Goal: Check status: Check status

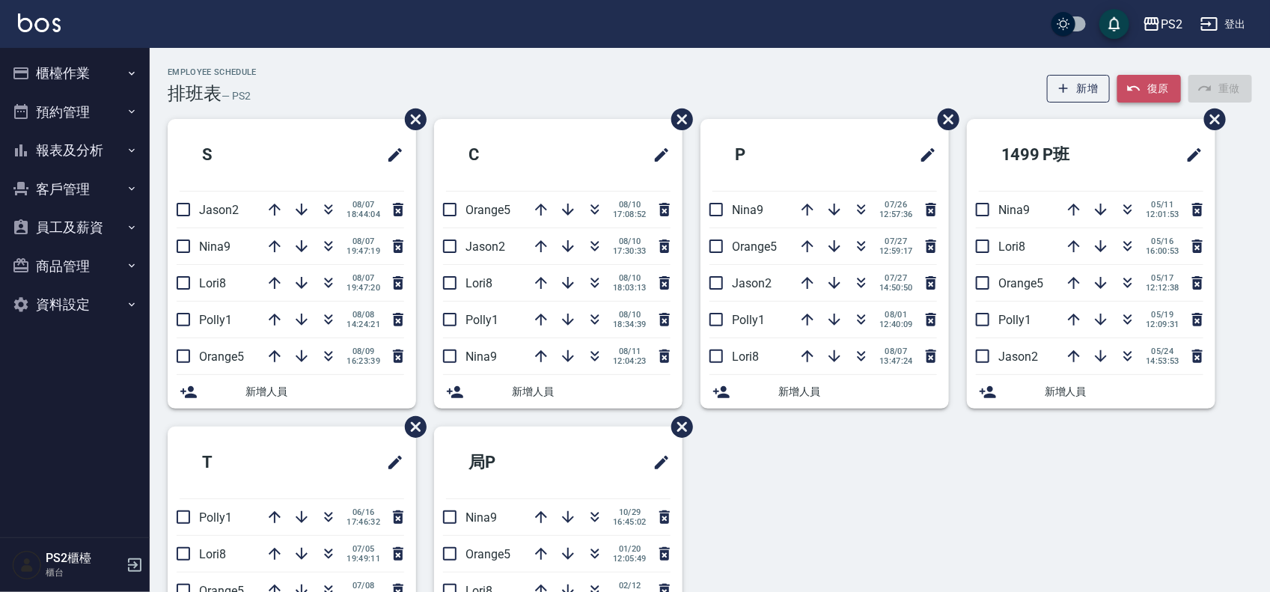
click at [1135, 91] on icon "button" at bounding box center [1133, 88] width 15 height 15
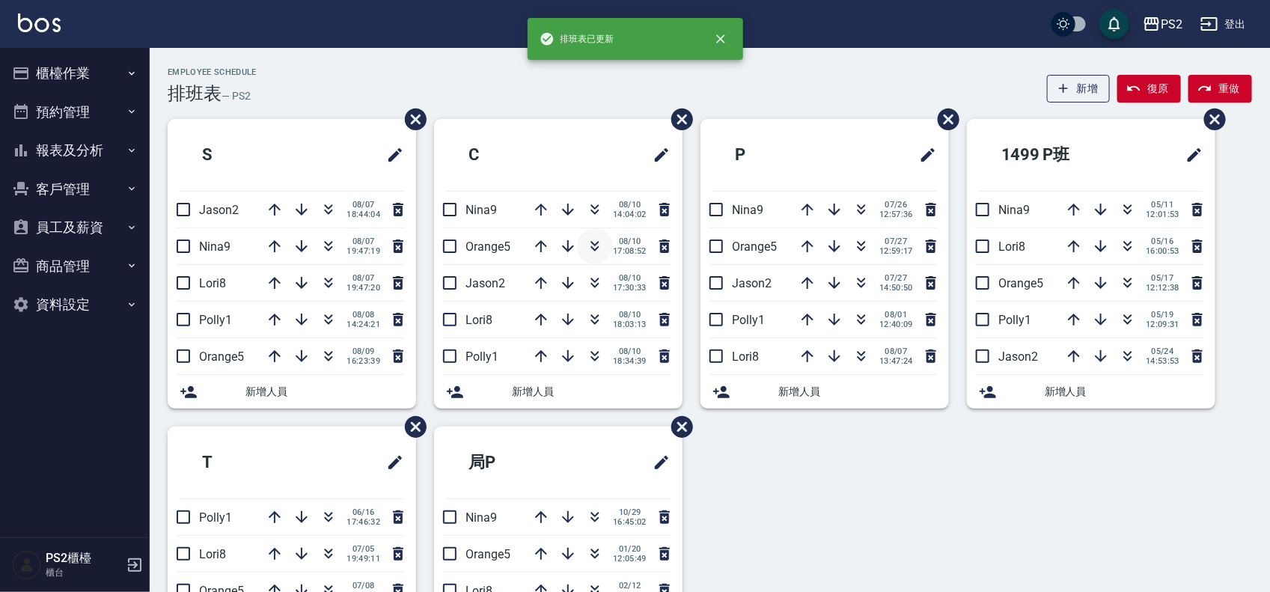
click at [589, 245] on icon "button" at bounding box center [595, 246] width 18 height 18
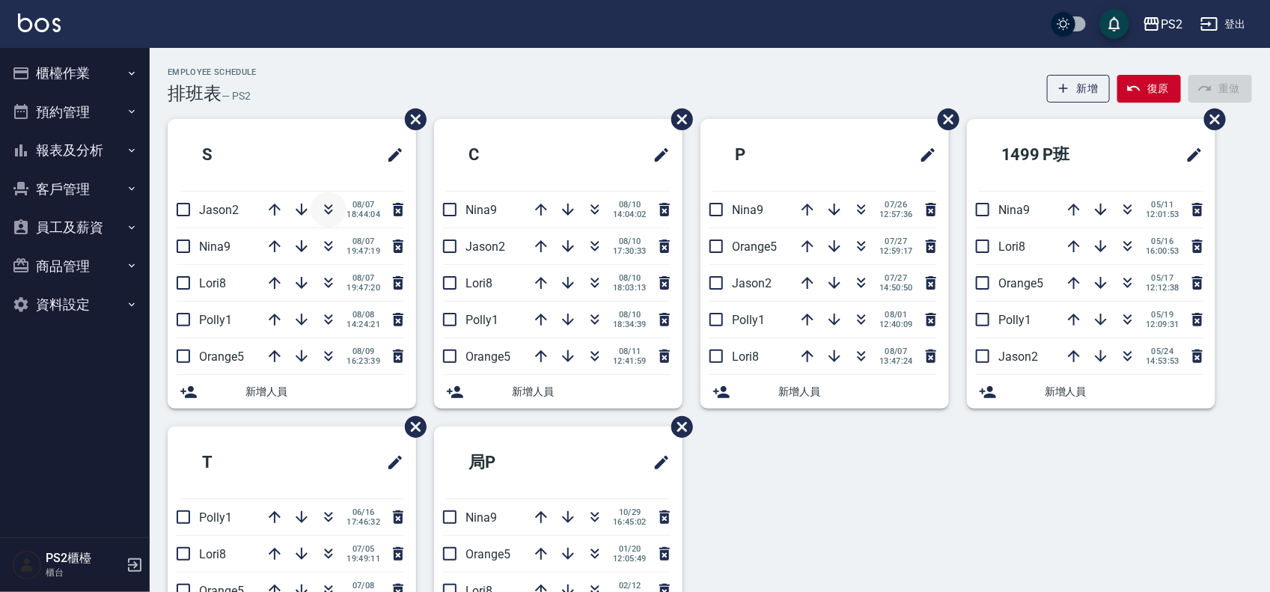
click at [320, 207] on icon "button" at bounding box center [329, 210] width 18 height 18
click at [273, 352] on icon "button" at bounding box center [275, 356] width 18 height 18
click at [273, 352] on div "[DATE] 16:23:39" at bounding box center [332, 356] width 150 height 36
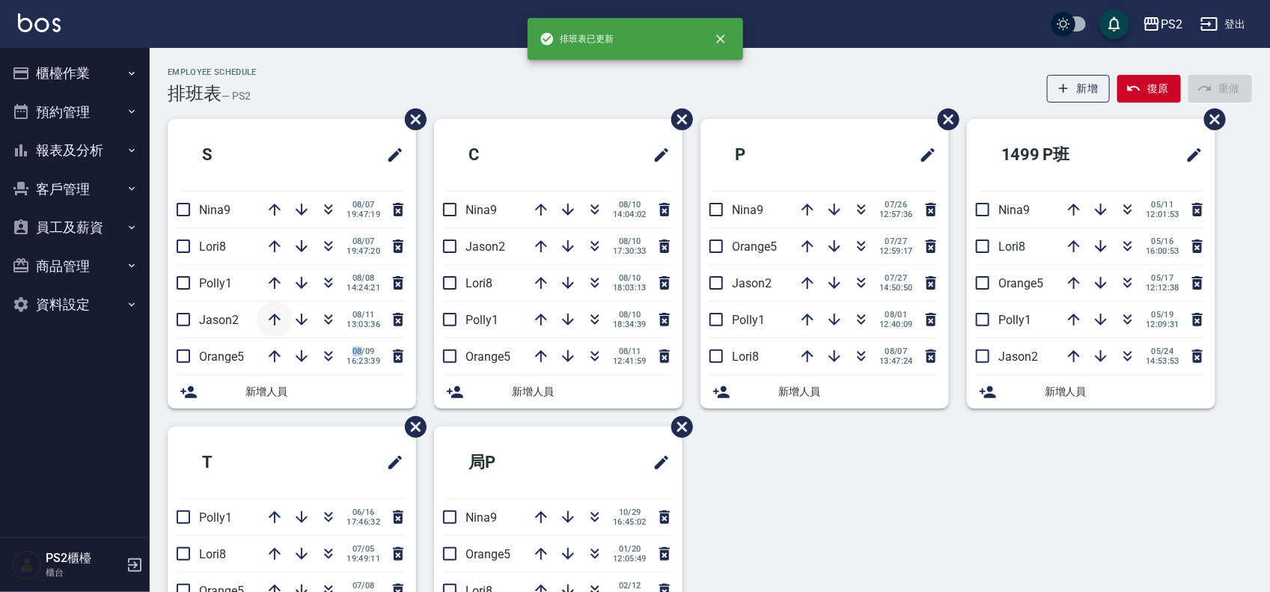
click at [272, 315] on icon "button" at bounding box center [275, 320] width 18 height 18
click at [272, 281] on icon "button" at bounding box center [275, 283] width 12 height 12
click at [271, 239] on icon "button" at bounding box center [275, 246] width 18 height 18
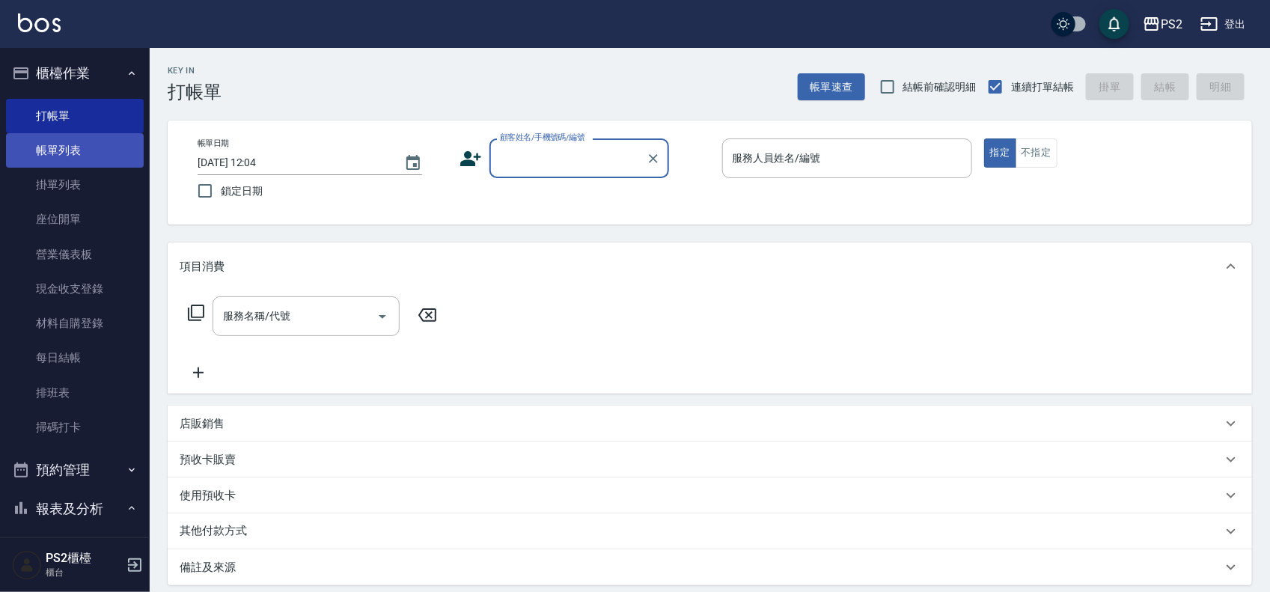
click at [46, 148] on link "帳單列表" at bounding box center [75, 150] width 138 height 34
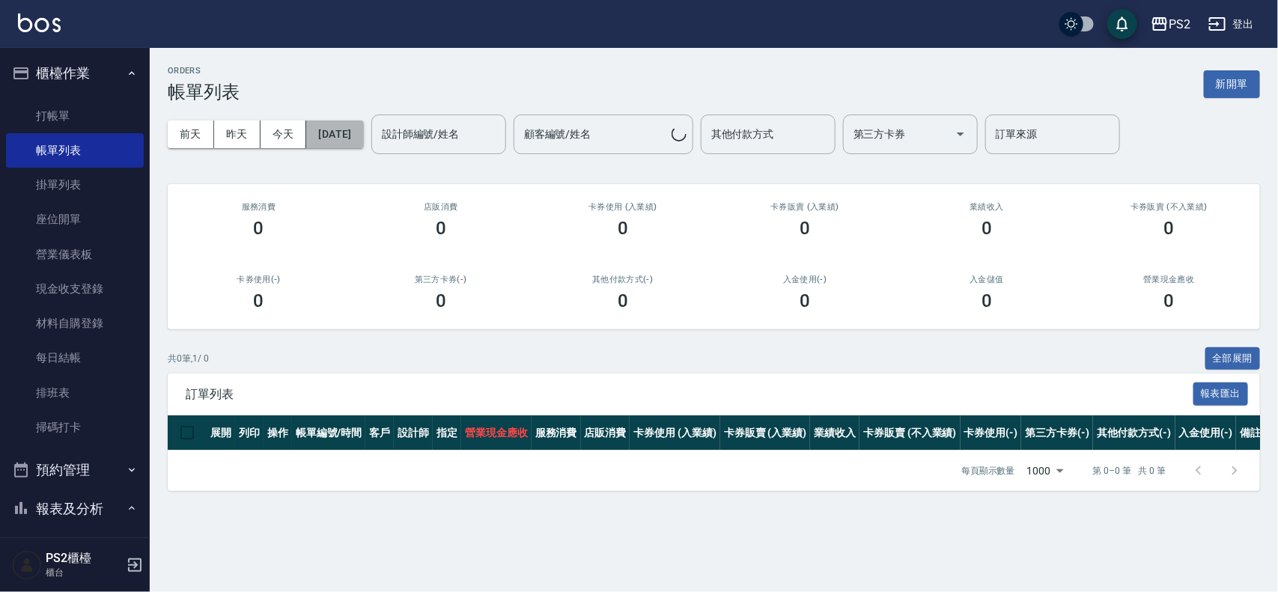
click at [349, 140] on button "2025/08/11" at bounding box center [334, 134] width 57 height 28
click at [329, 129] on button "2025/08/11" at bounding box center [334, 134] width 57 height 28
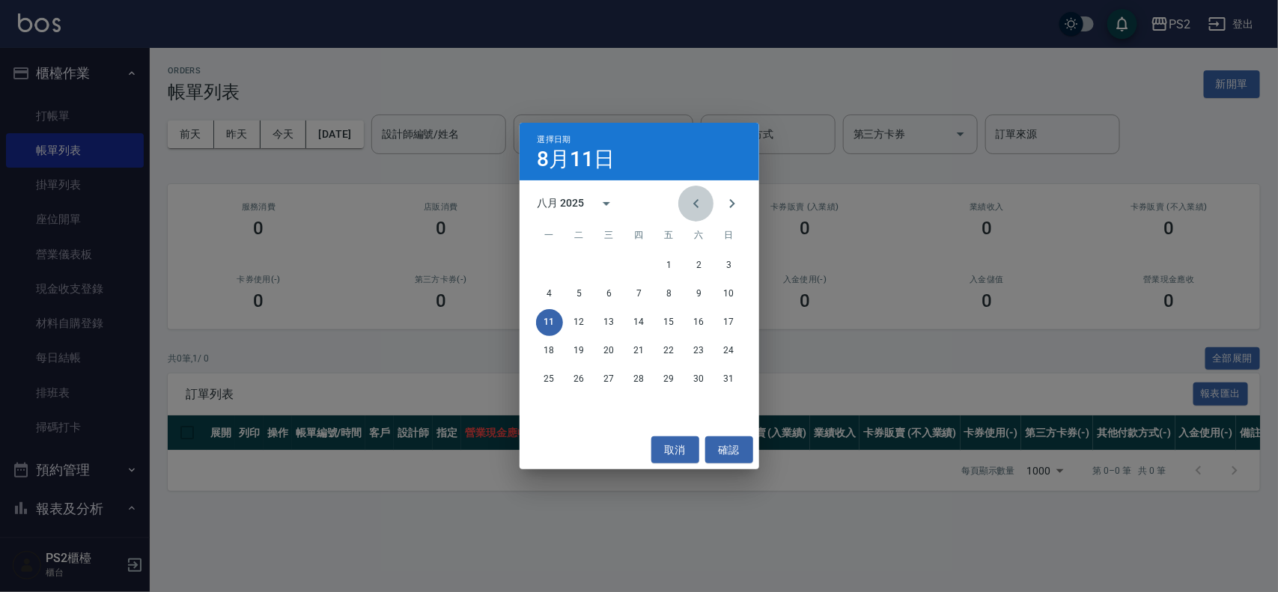
click at [693, 204] on icon "Previous month" at bounding box center [696, 204] width 18 height 18
click at [611, 320] on button "16" at bounding box center [609, 322] width 27 height 27
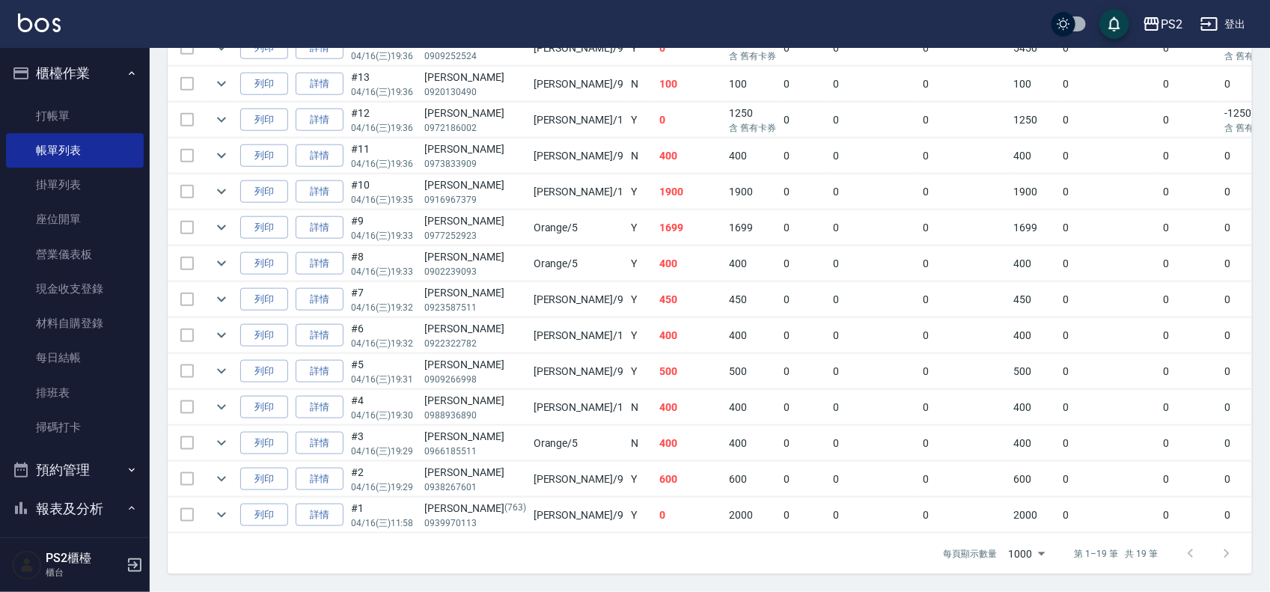
scroll to position [620, 0]
drag, startPoint x: 503, startPoint y: 500, endPoint x: 712, endPoint y: 499, distance: 209.6
click at [712, 499] on tr "列印 詳情 #1 04/16 (三) 11:58 張巧蓉 (763) 0939970113 Nina /9 Y 0 2000 0 0 0 2000 0 0 0…" at bounding box center [841, 515] width 1346 height 35
drag, startPoint x: 514, startPoint y: 468, endPoint x: 638, endPoint y: 469, distance: 123.5
click at [638, 469] on tr "列印 詳情 #2 04/16 (三) 19:29 蘇煜仁 0938267601 Nina /9 Y 600 600 0 0 0 600 0 0 0 0 0" at bounding box center [841, 479] width 1346 height 35
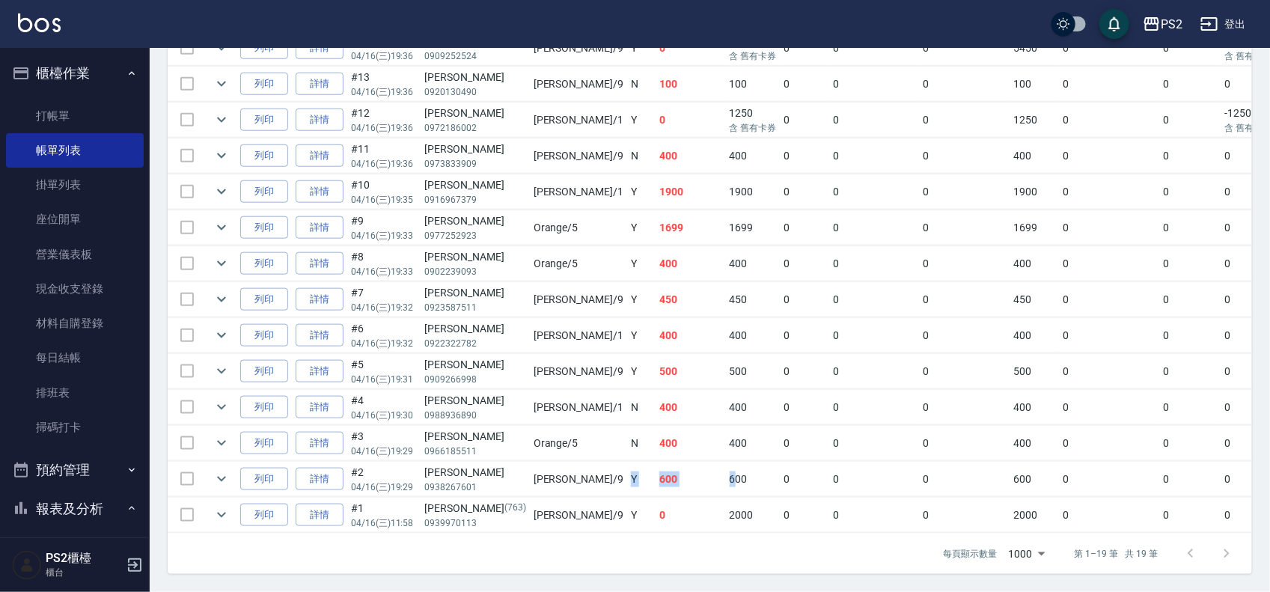
drag, startPoint x: 638, startPoint y: 469, endPoint x: 543, endPoint y: 443, distance: 97.9
click at [726, 469] on td "600" at bounding box center [753, 479] width 55 height 35
drag, startPoint x: 519, startPoint y: 436, endPoint x: 664, endPoint y: 436, distance: 145.2
click at [664, 436] on tr "列印 詳情 #3 04/16 (三) 19:29 張又嘉 0966185511 Orange /5 N 400 400 0 0 0 400 0 0 0 0 0" at bounding box center [841, 443] width 1346 height 35
click at [726, 436] on td "400" at bounding box center [753, 443] width 55 height 35
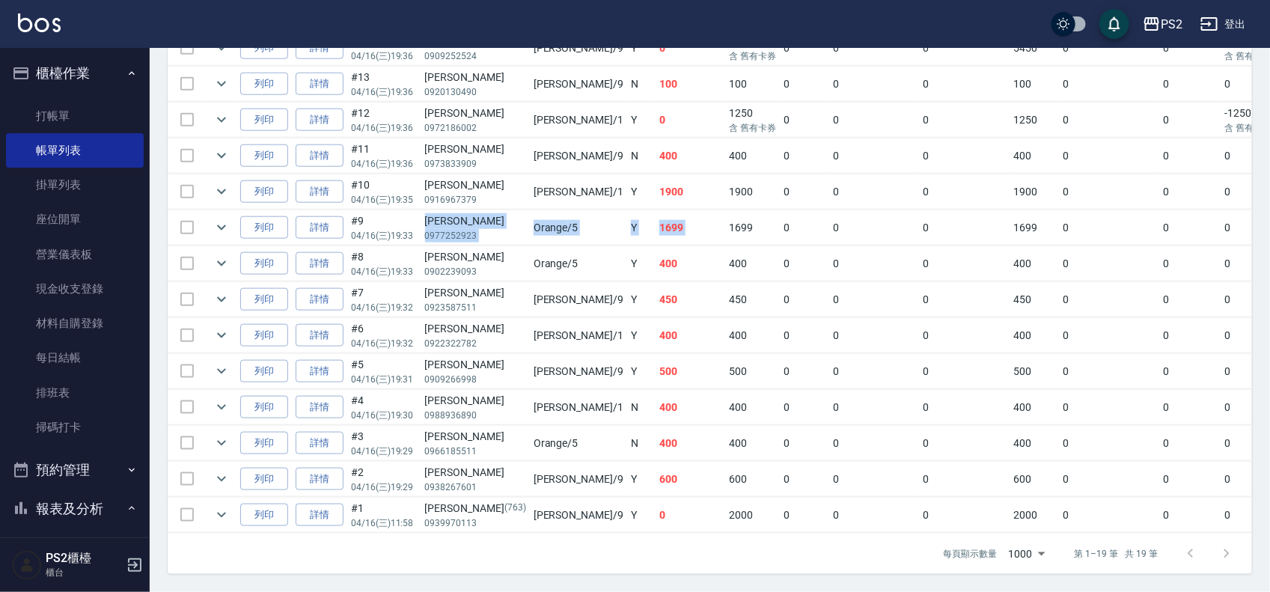
drag, startPoint x: 427, startPoint y: 204, endPoint x: 485, endPoint y: 196, distance: 59.0
click at [636, 210] on tr "列印 詳情 #9 04/16 (三) 19:33 程欣心 0977252923 Orange /5 Y 1699 1699 0 0 0 1699 0 0 0 …" at bounding box center [841, 227] width 1346 height 35
click at [219, 219] on icon "expand row" at bounding box center [222, 228] width 18 height 18
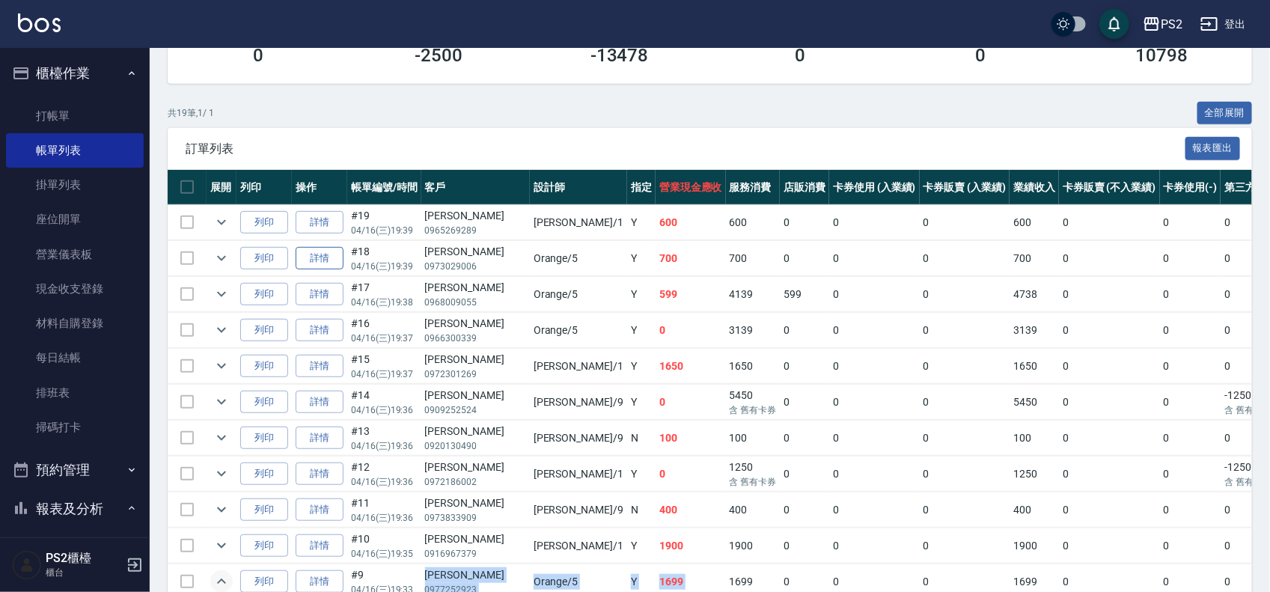
scroll to position [0, 0]
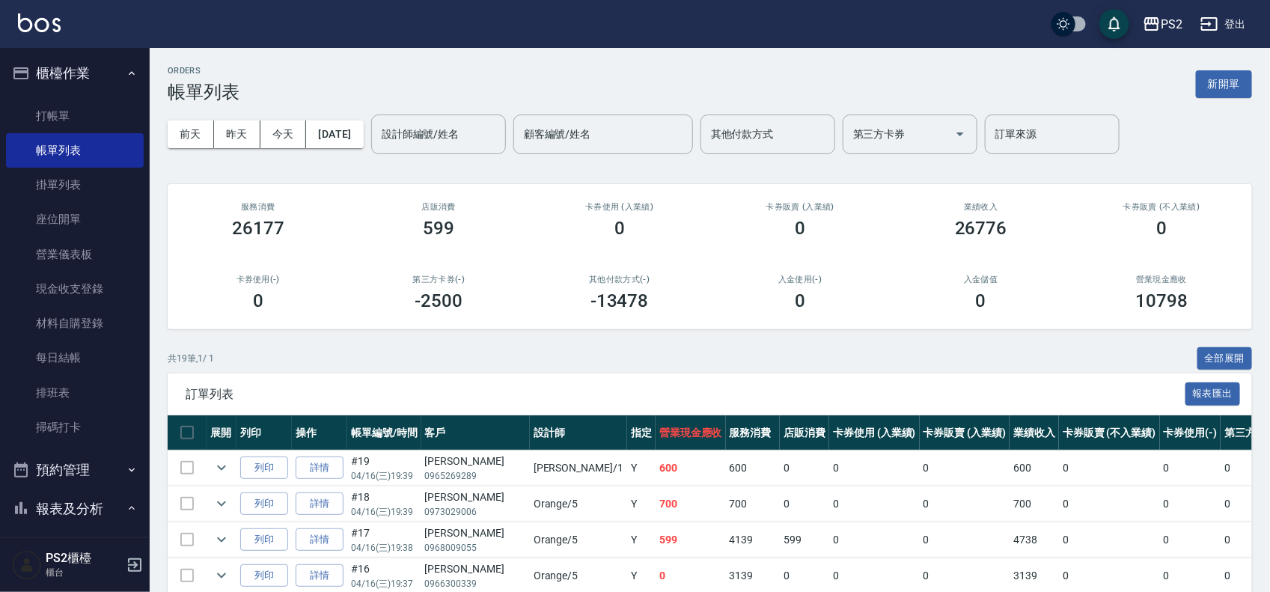
click at [372, 147] on div "前天 昨天 今天 2025/04/16 設計師編號/姓名 設計師編號/姓名 顧客編號/姓名 顧客編號/姓名 其他付款方式 其他付款方式 第三方卡券 第三方卡券…" at bounding box center [710, 135] width 1084 height 64
click at [363, 143] on button "2025/04/16" at bounding box center [334, 134] width 57 height 28
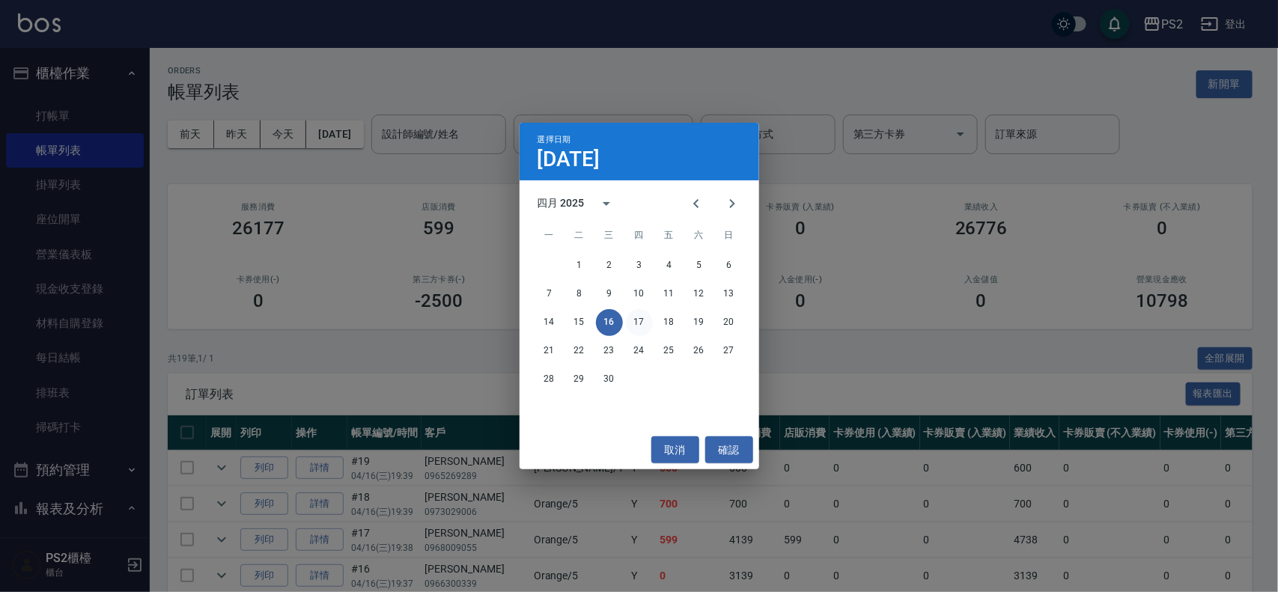
click at [638, 319] on button "17" at bounding box center [639, 322] width 27 height 27
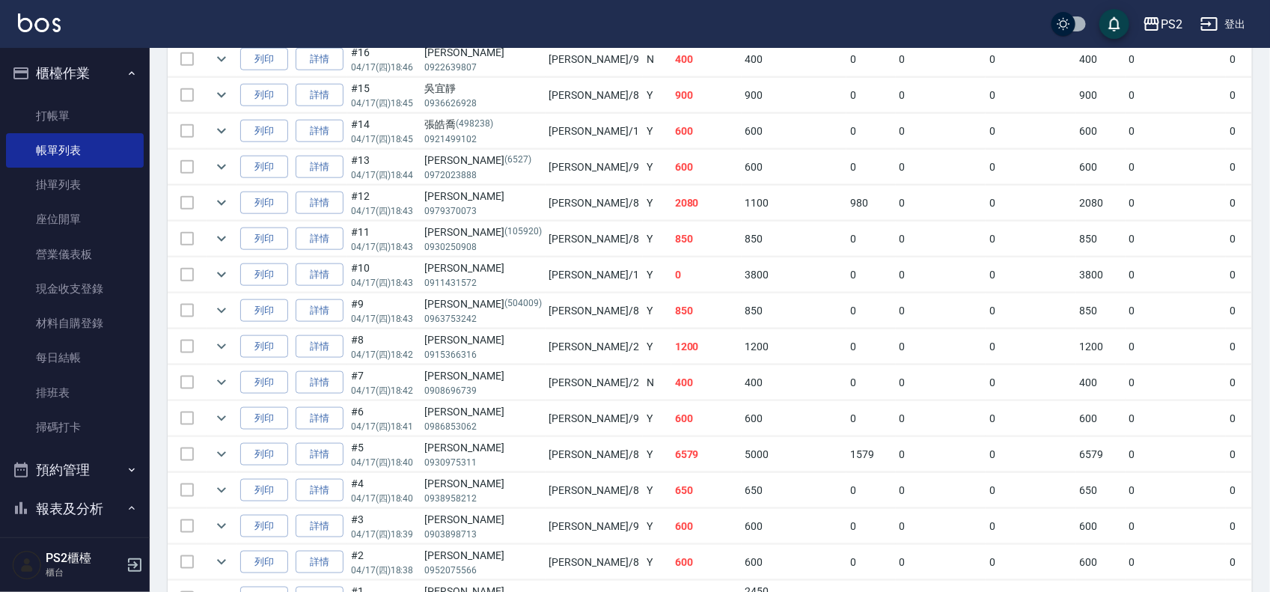
scroll to position [748, 0]
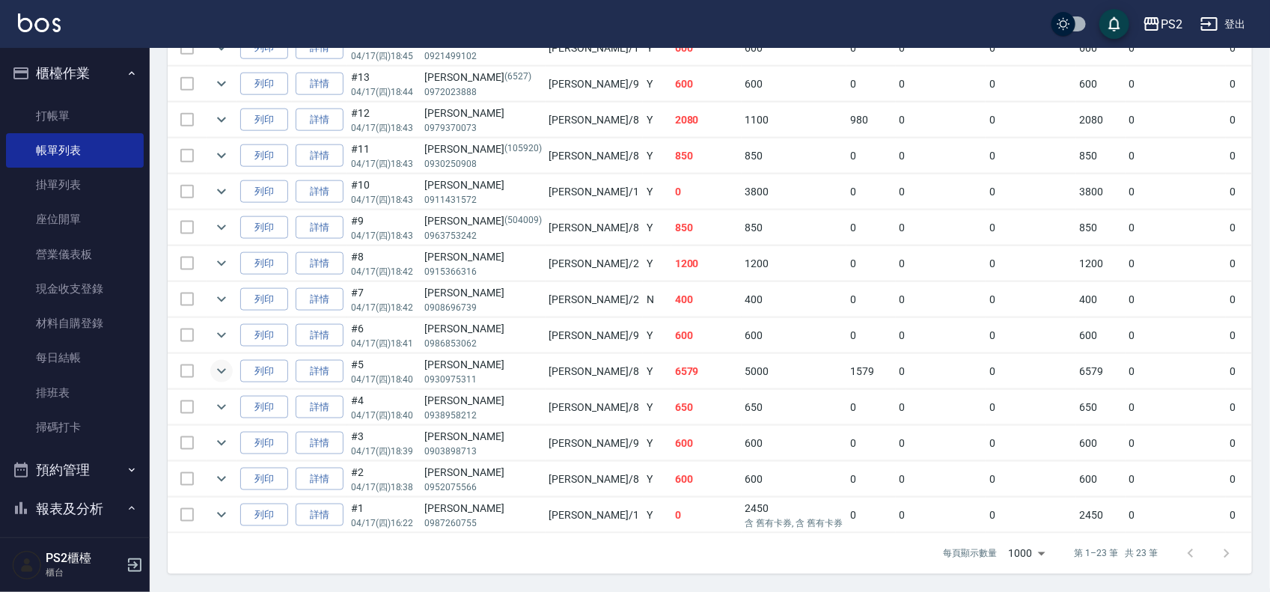
click at [219, 364] on icon "expand row" at bounding box center [222, 371] width 18 height 18
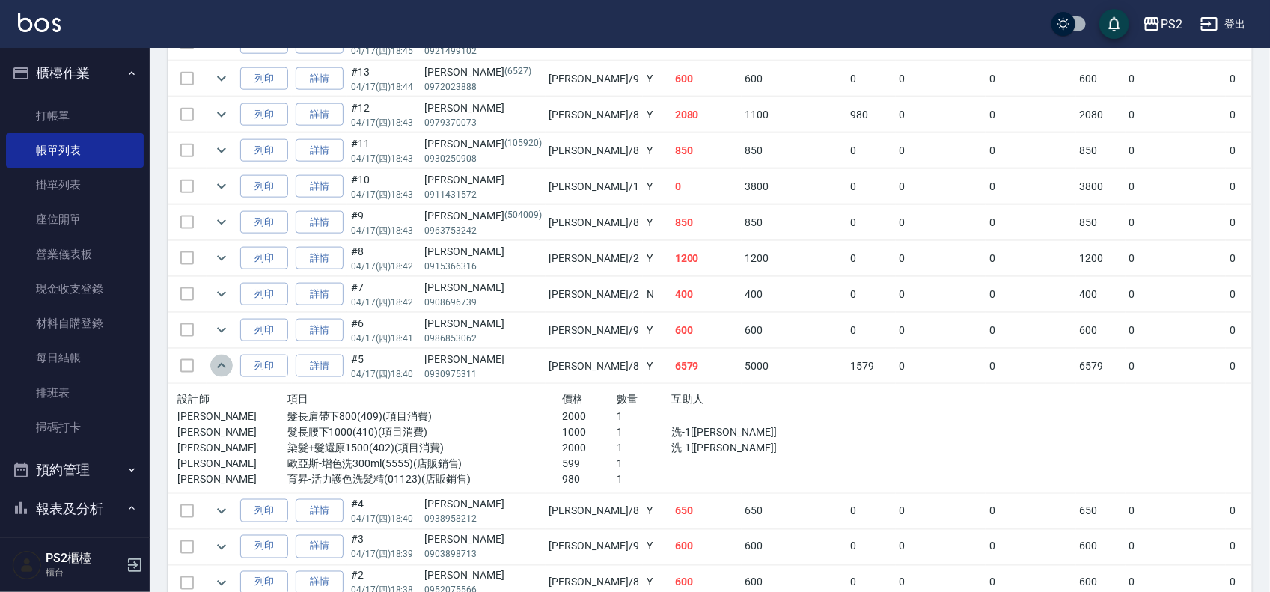
click at [219, 364] on icon "expand row" at bounding box center [222, 366] width 18 height 18
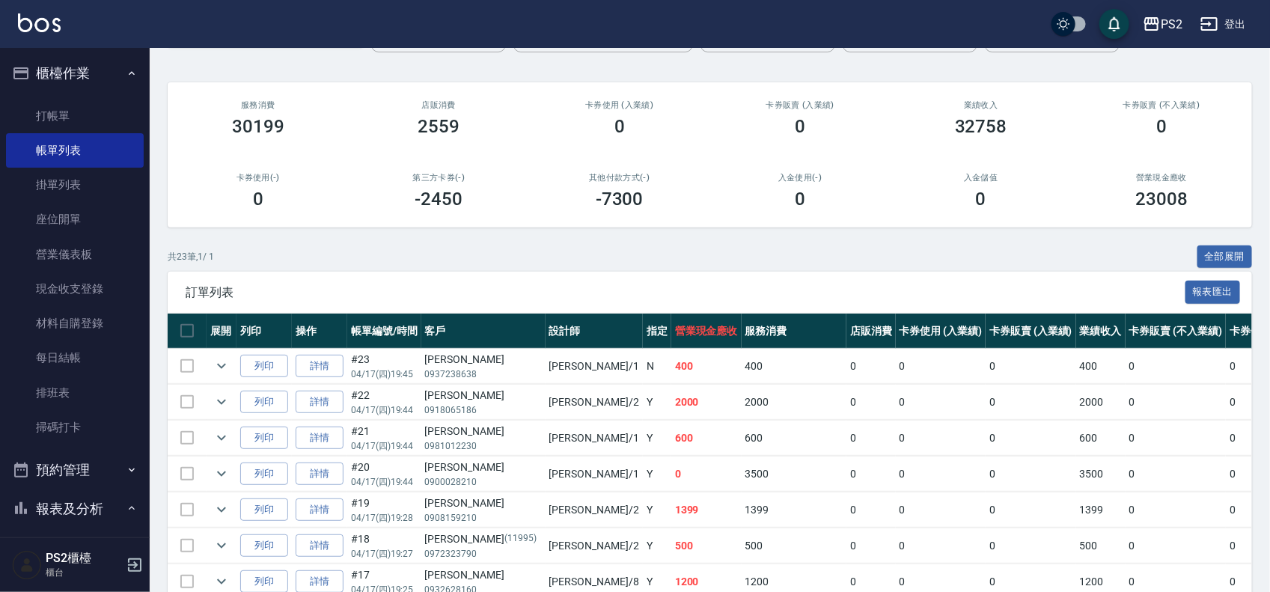
scroll to position [0, 0]
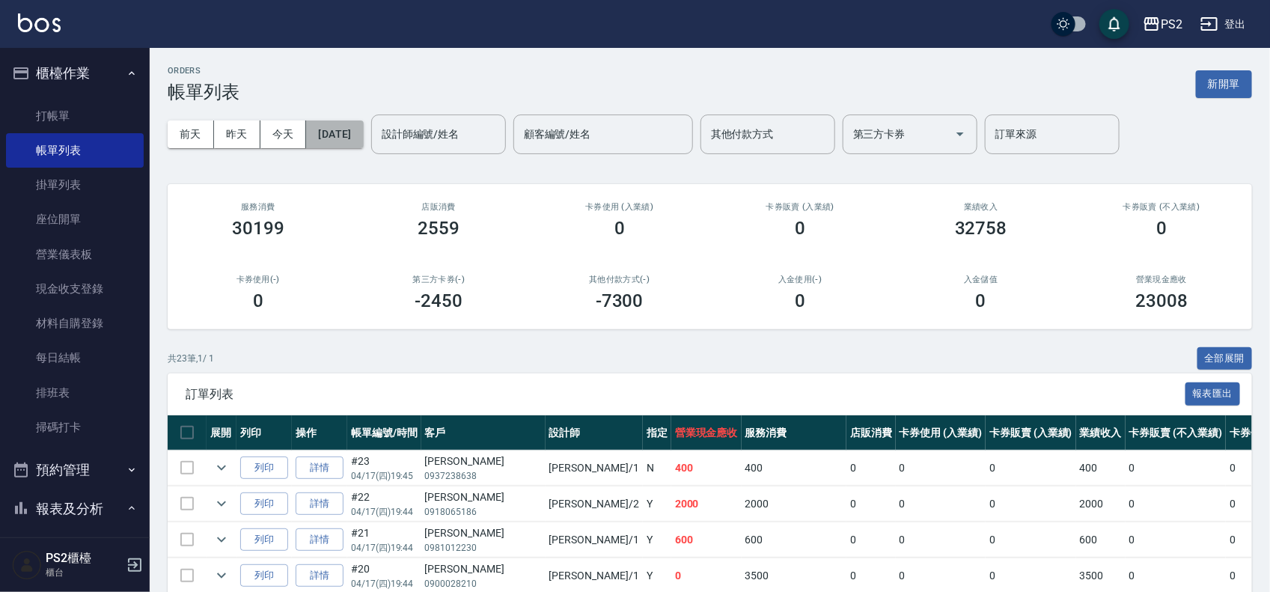
click at [344, 126] on button "2025/04/17" at bounding box center [334, 134] width 57 height 28
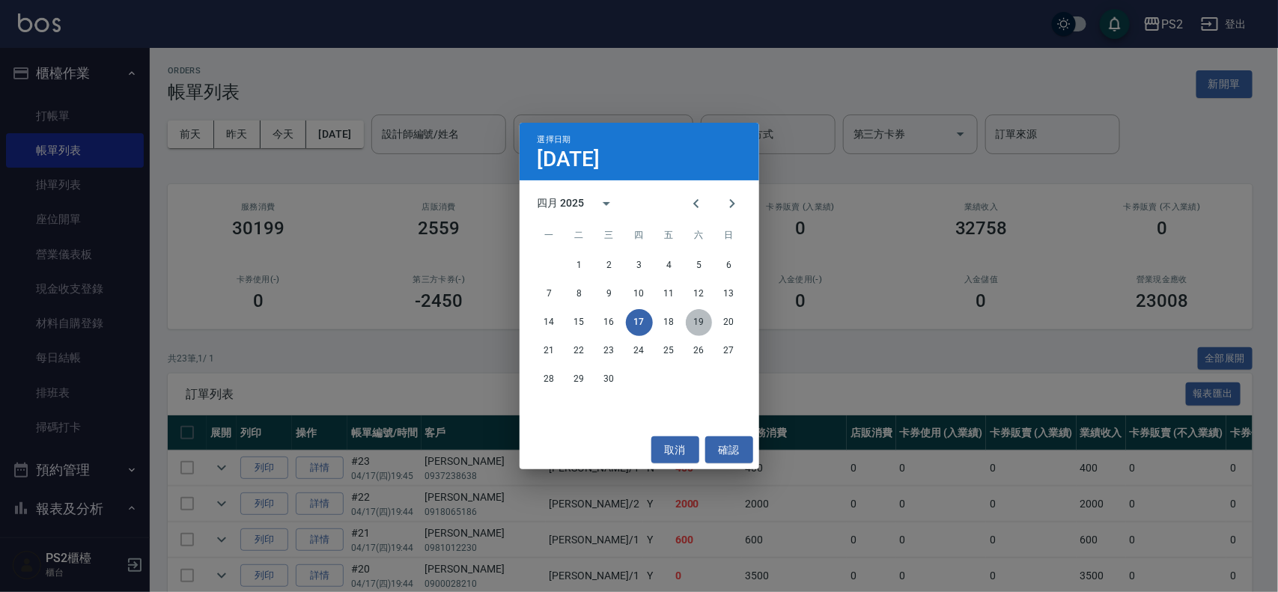
click at [698, 323] on button "19" at bounding box center [699, 322] width 27 height 27
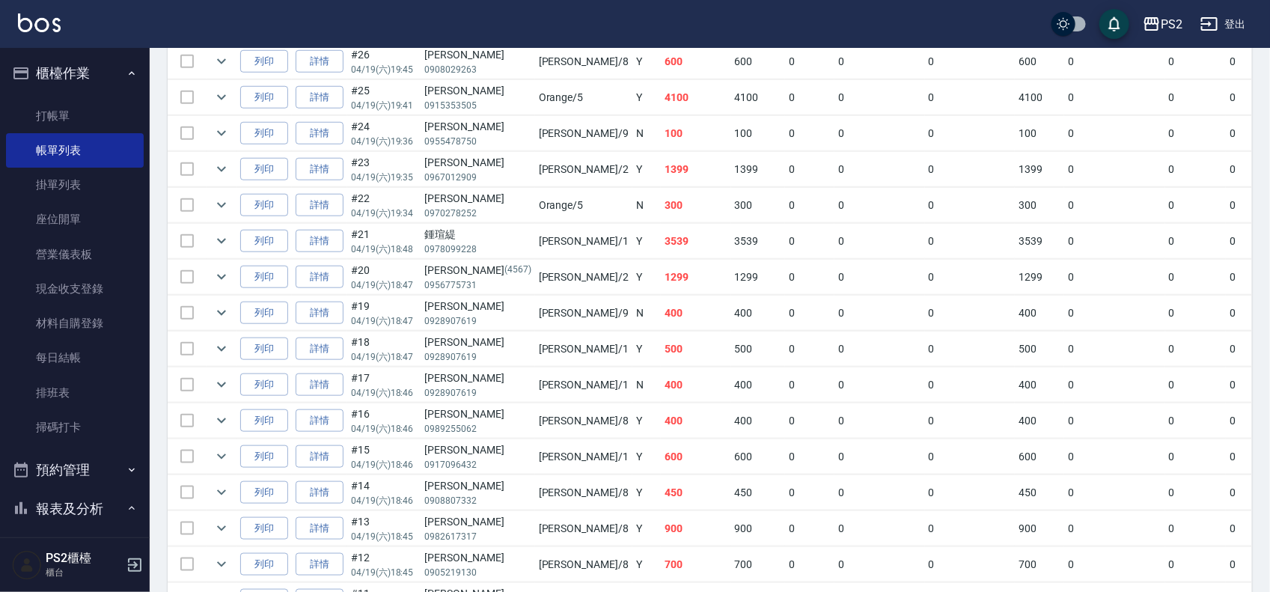
scroll to position [233, 0]
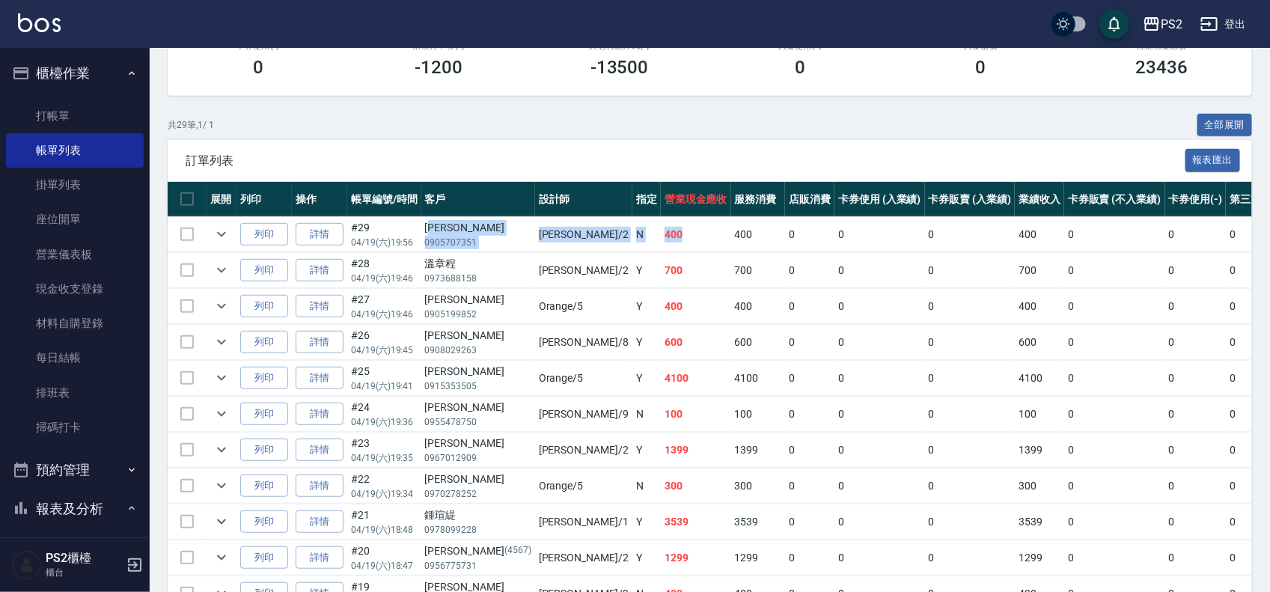
drag, startPoint x: 436, startPoint y: 227, endPoint x: 611, endPoint y: 248, distance: 177.2
click at [607, 244] on tr "列印 詳情 #29 04/19 (六) 19:56 盧弘庭 0905707351 Jason /2 N 400 400 0 0 0 400 0 0 0 0 0" at bounding box center [843, 234] width 1351 height 35
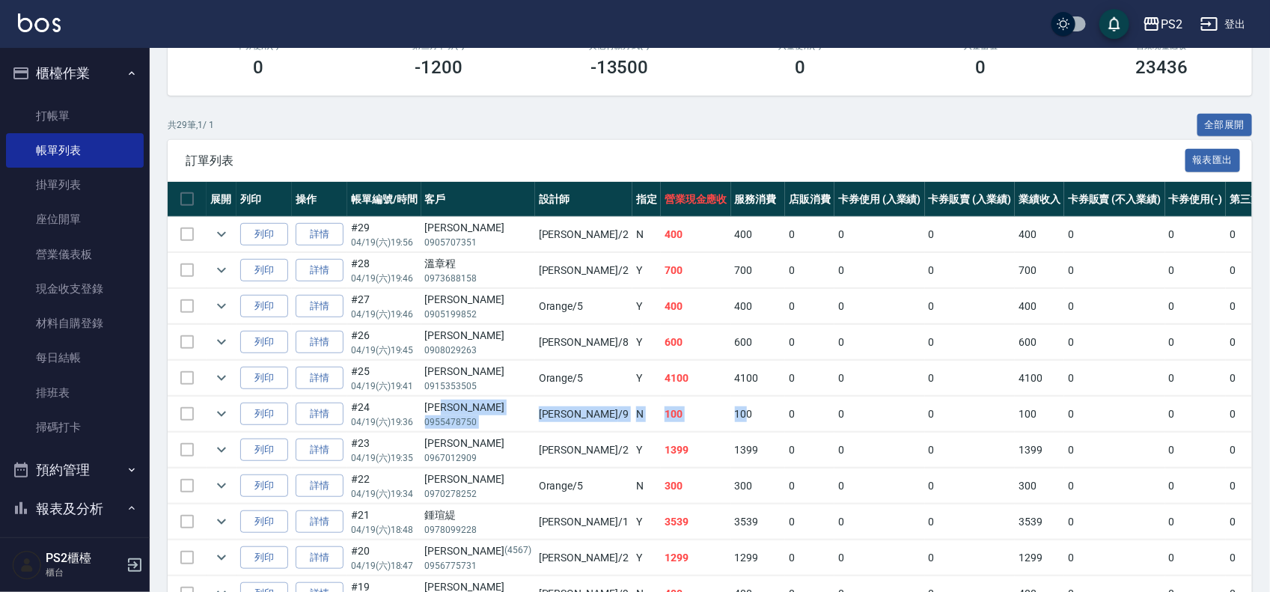
drag, startPoint x: 489, startPoint y: 409, endPoint x: 652, endPoint y: 423, distance: 163.8
click at [652, 423] on tr "列印 詳情 #24 04/19 (六) 19:36 廖文慧 0955478750 Nina /9 N 100 100 0 0 0 100 0 0 0 0 0" at bounding box center [843, 414] width 1351 height 35
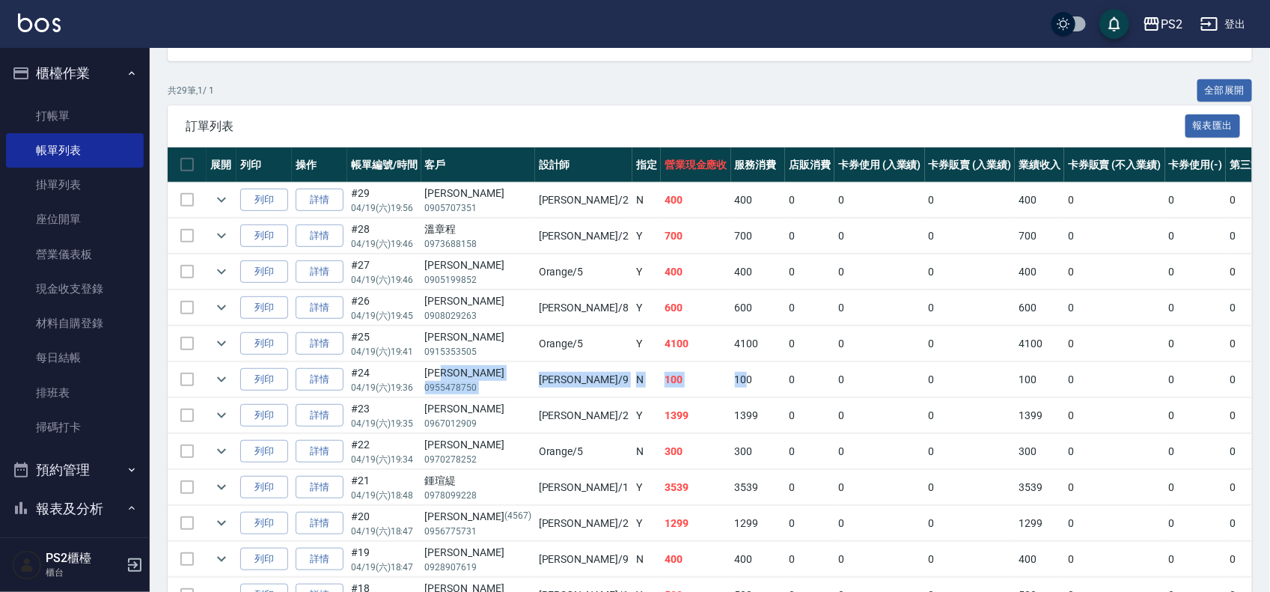
scroll to position [327, 0]
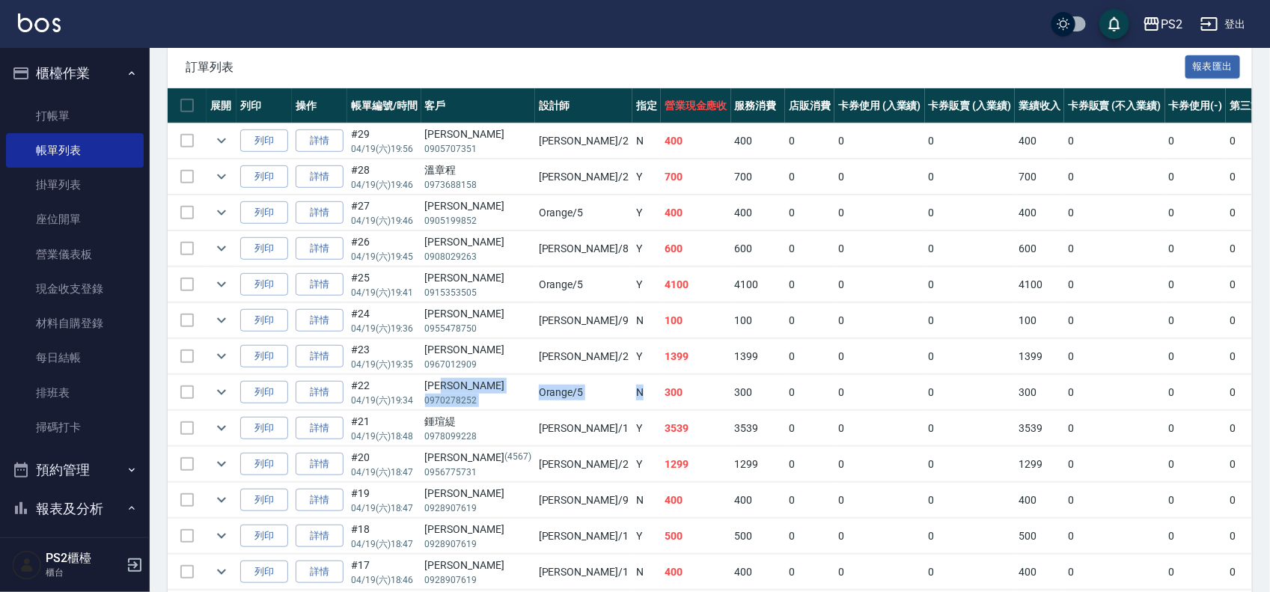
drag, startPoint x: 469, startPoint y: 388, endPoint x: 627, endPoint y: 394, distance: 158.1
click at [591, 394] on tr "列印 詳情 #22 04/19 (六) 19:34 莊凱傑 0970278252 Orange /5 N 300 300 0 0 0 300 0 0 0 0 0" at bounding box center [843, 392] width 1351 height 35
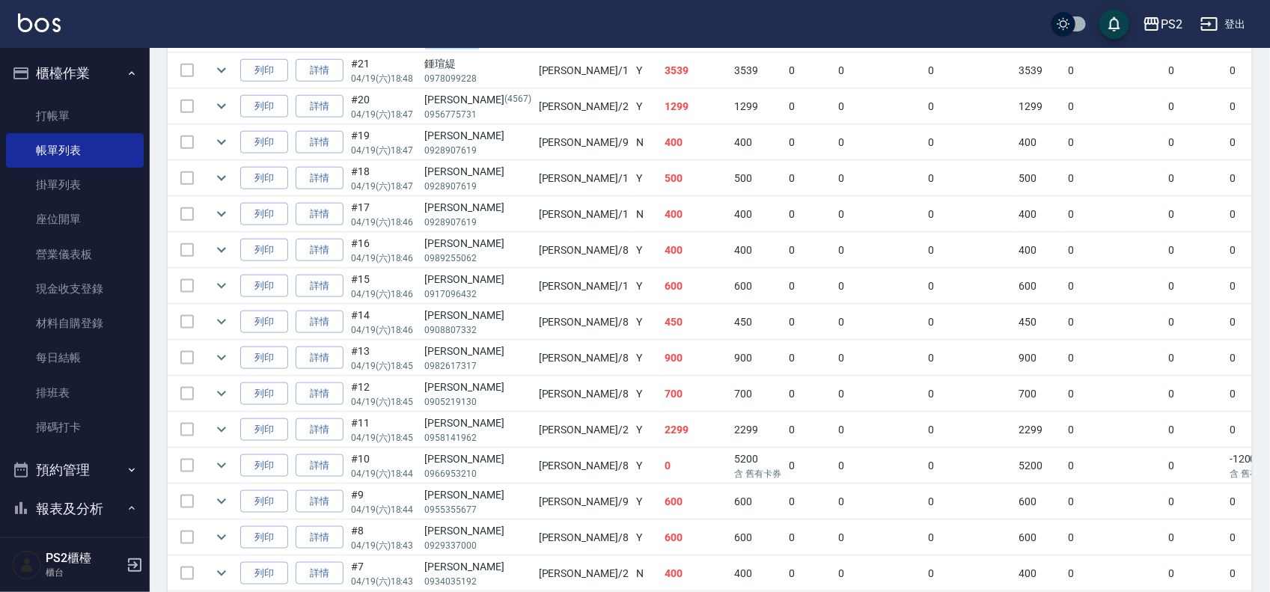
scroll to position [795, 0]
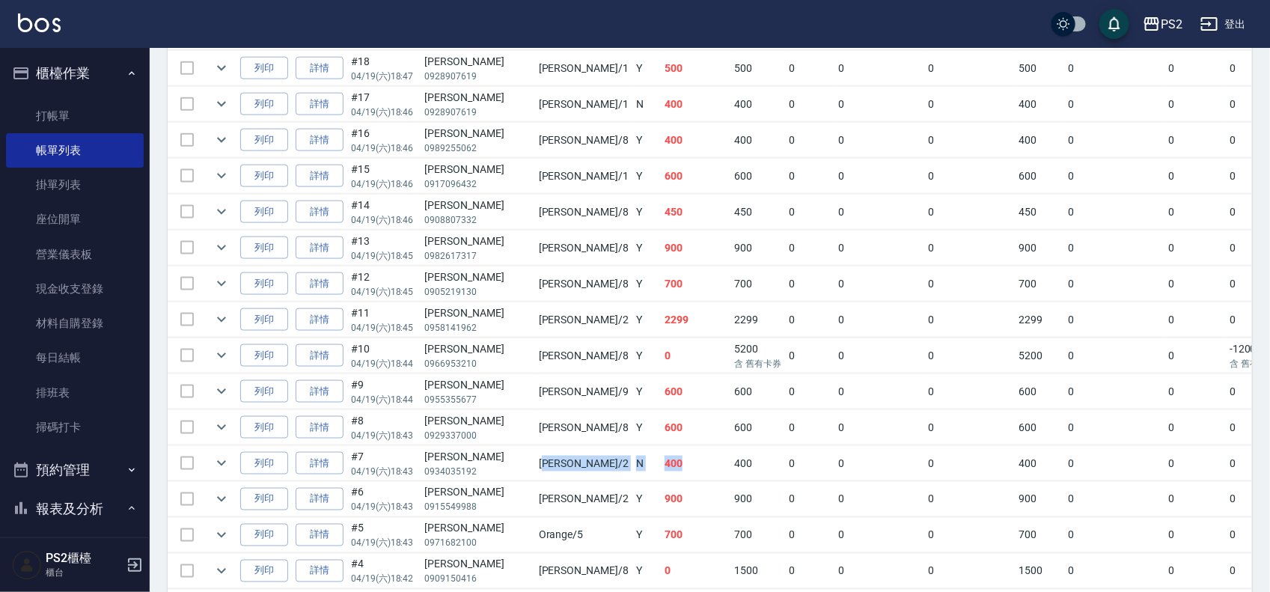
drag, startPoint x: 498, startPoint y: 466, endPoint x: 623, endPoint y: 469, distance: 125.8
click at [615, 469] on tr "列印 詳情 #7 04/19 (六) 18:43 陳美琴 0934035192 Jason /2 N 400 400 0 0 0 400 0 0 0 0 0" at bounding box center [843, 463] width 1351 height 35
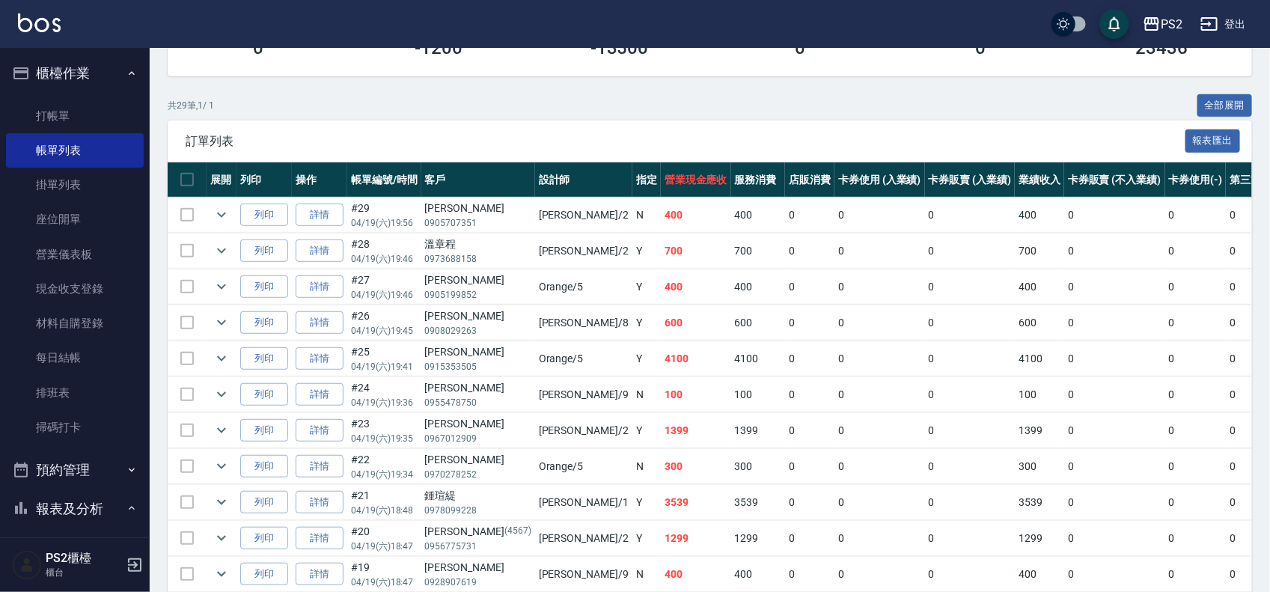
scroll to position [0, 0]
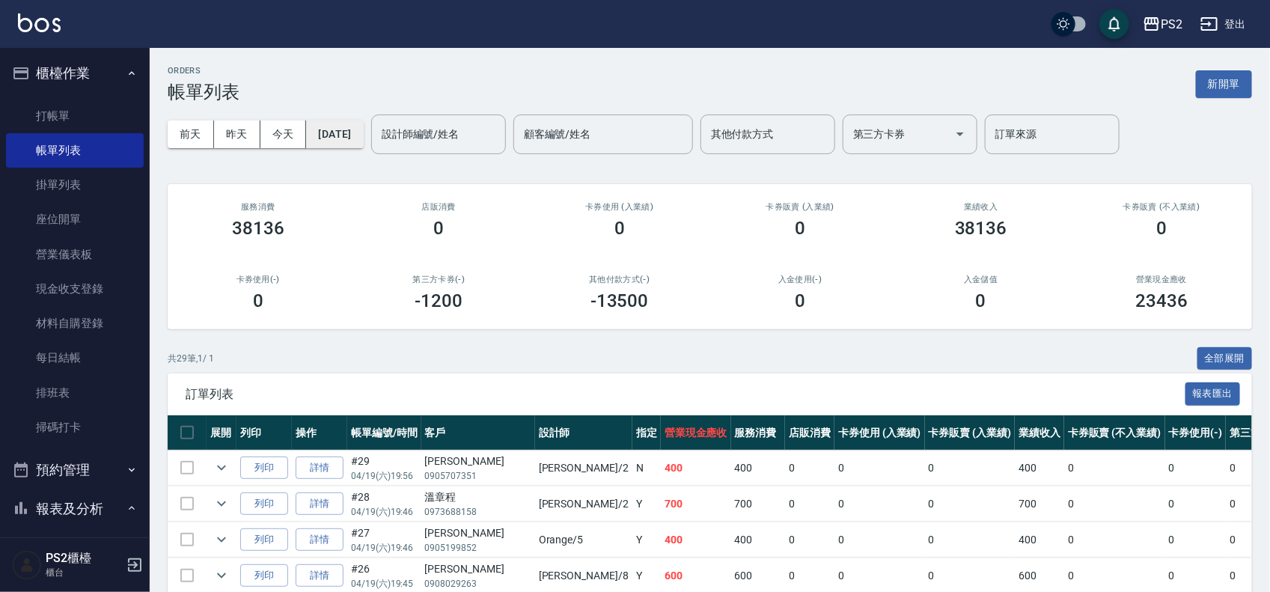
click at [353, 135] on button "2025/04/19" at bounding box center [334, 134] width 57 height 28
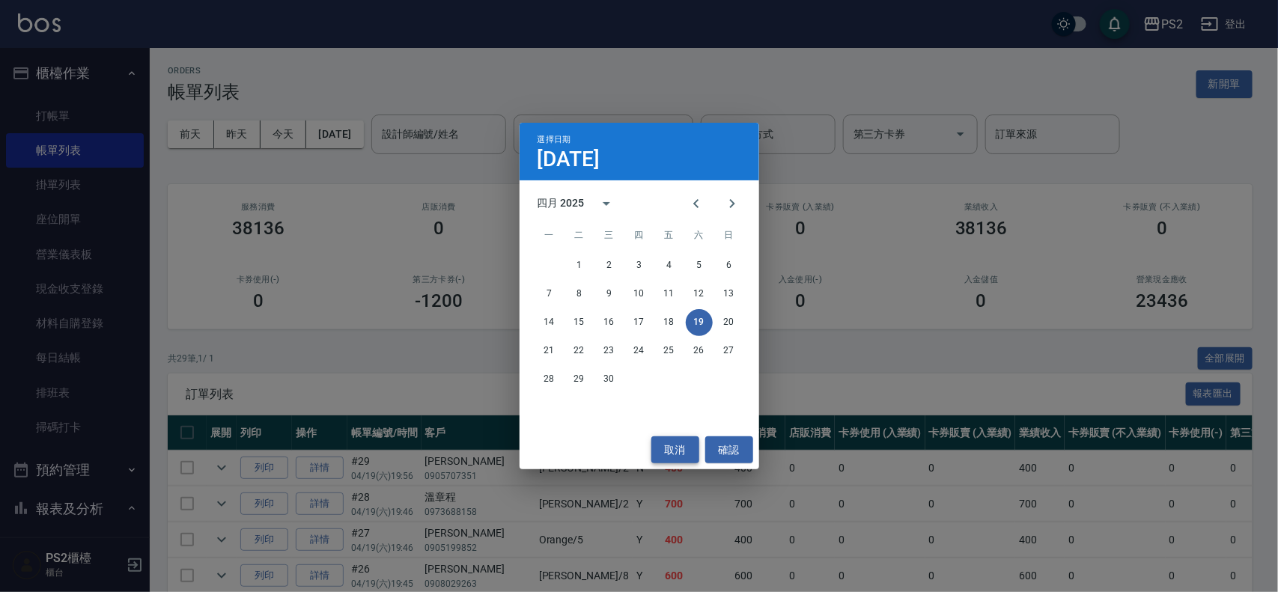
click at [686, 444] on button "取消" at bounding box center [675, 450] width 48 height 28
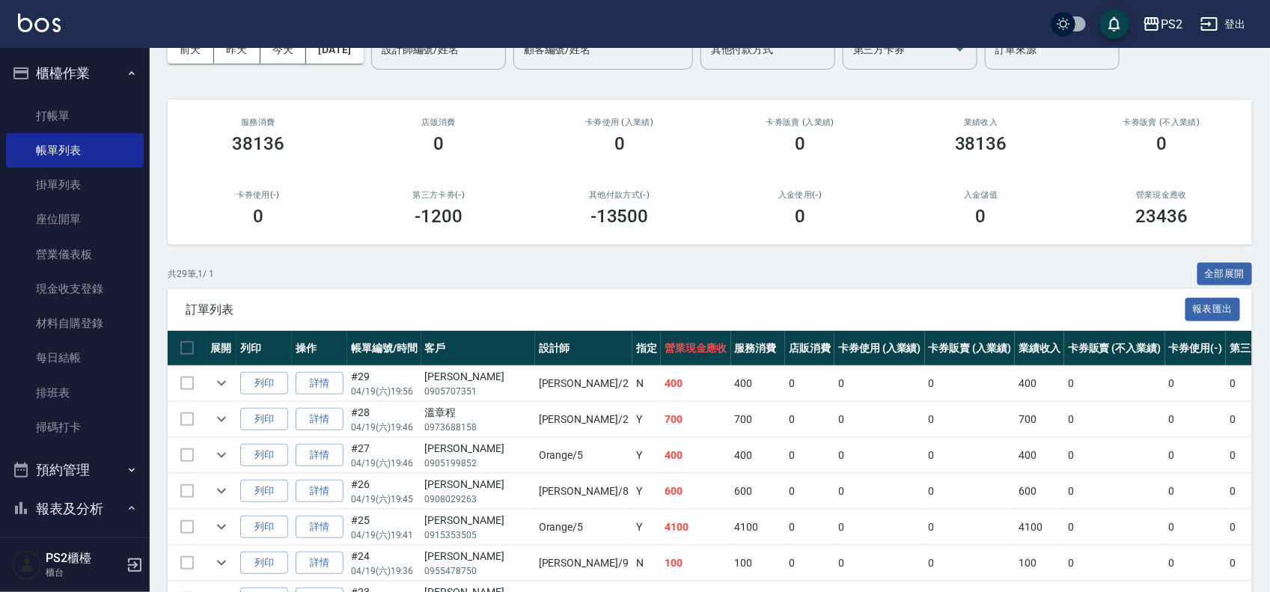
scroll to position [187, 0]
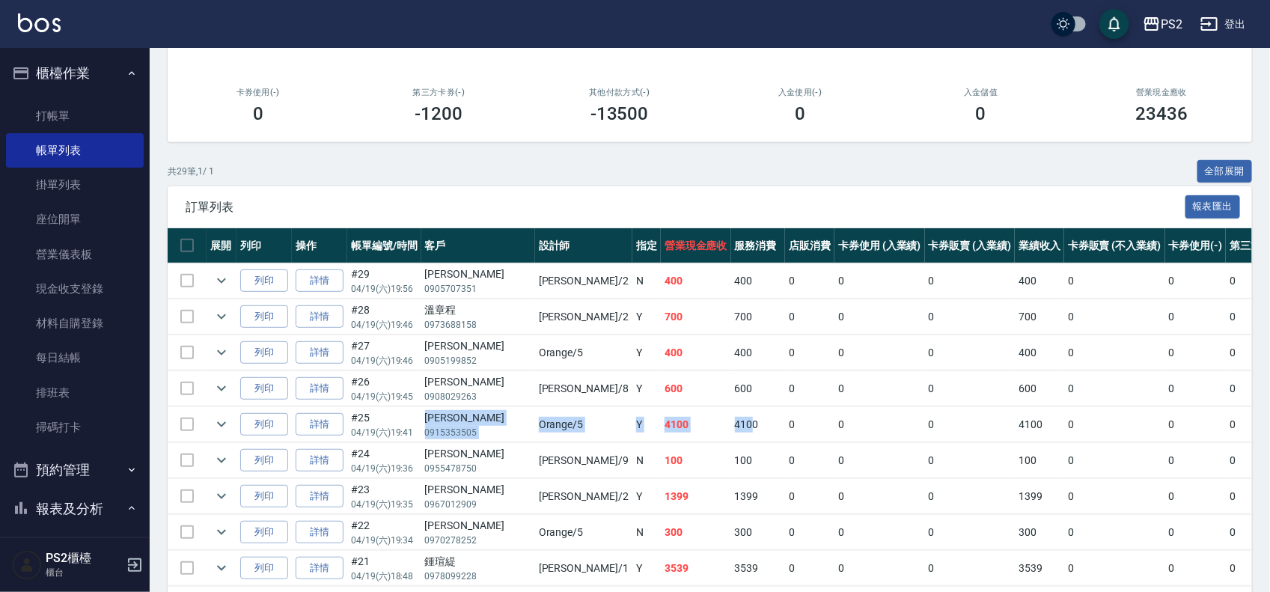
drag, startPoint x: 522, startPoint y: 423, endPoint x: 659, endPoint y: 425, distance: 136.2
click at [659, 425] on tr "列印 詳情 #25 04/19 (六) 19:41 陳祉錡 0915353505 Orange /5 Y 4100 4100 0 0 0 4100 0 0 0…" at bounding box center [843, 424] width 1351 height 35
click at [731, 425] on td "4100" at bounding box center [758, 424] width 55 height 35
click at [222, 423] on icon "expand row" at bounding box center [222, 424] width 18 height 18
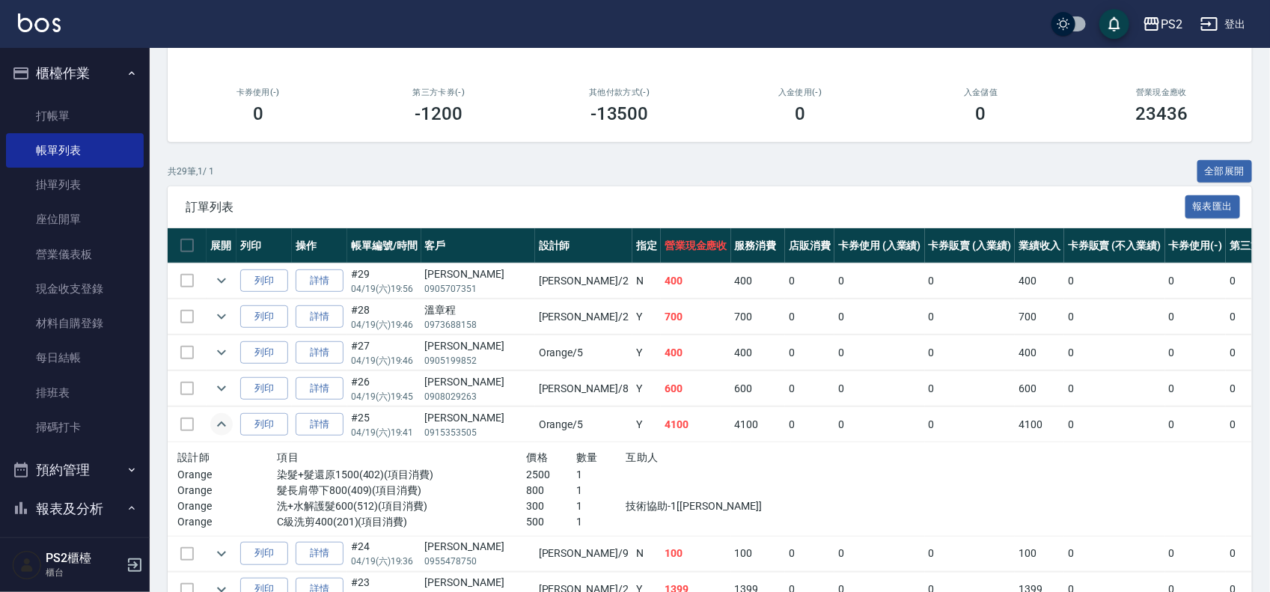
click at [222, 423] on icon "expand row" at bounding box center [222, 424] width 18 height 18
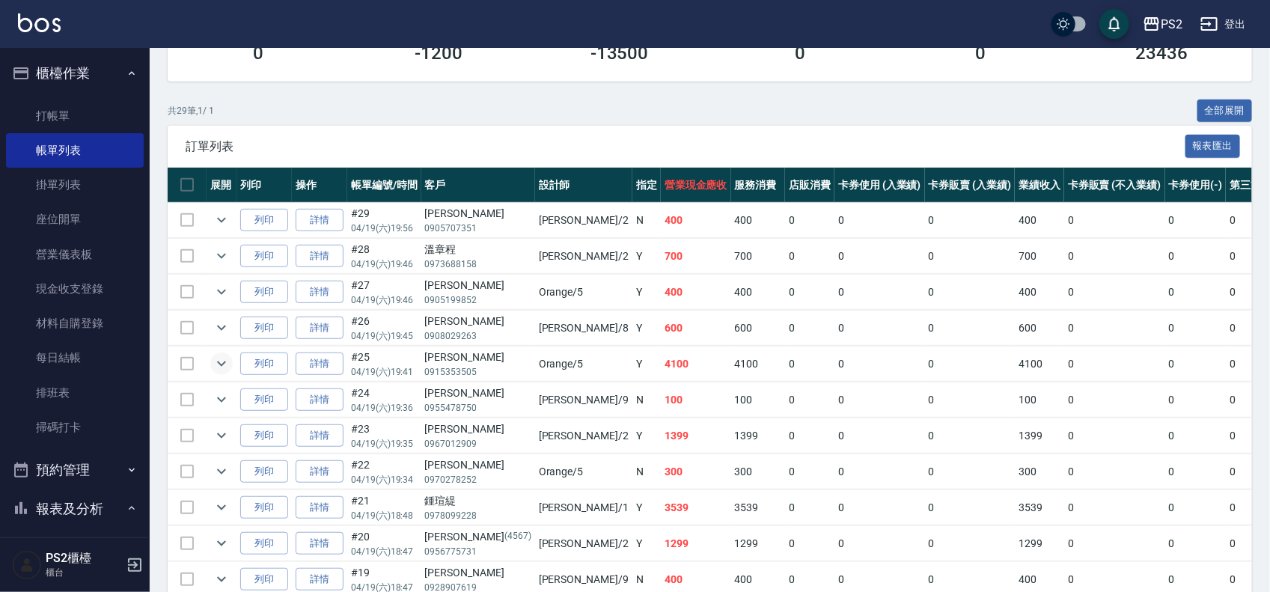
scroll to position [281, 0]
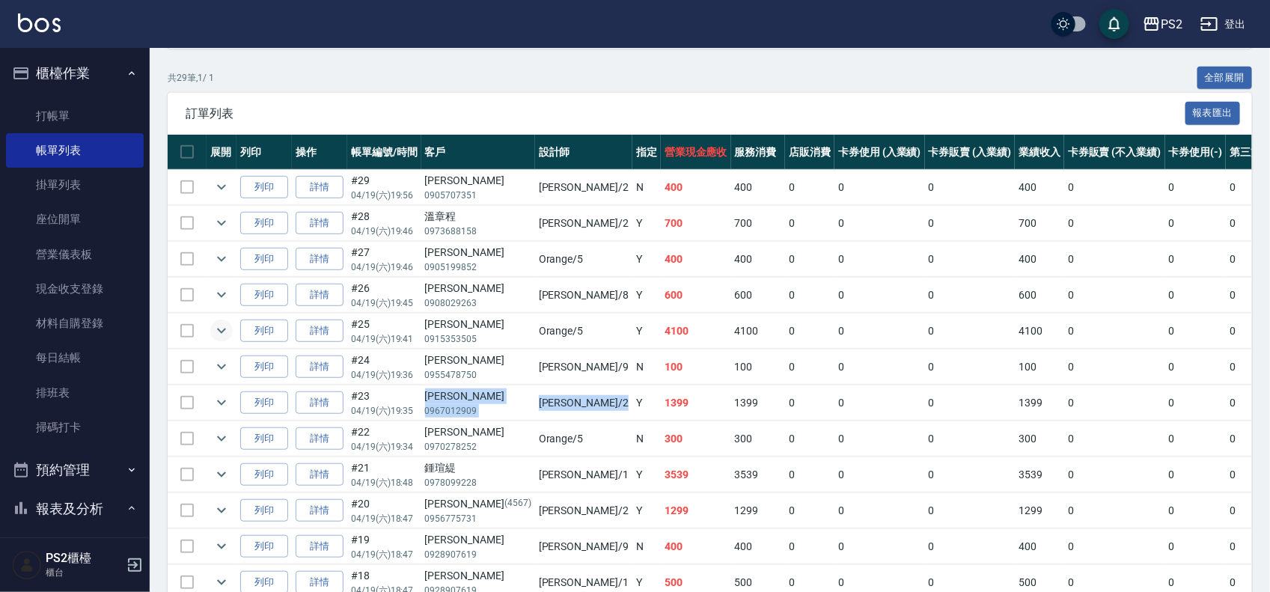
drag, startPoint x: 425, startPoint y: 401, endPoint x: 552, endPoint y: 401, distance: 126.5
click at [552, 401] on tr "列印 詳情 #23 04/19 (六) 19:35 張珮綺 0967012909 Jason /2 Y 1399 1399 0 0 0 1399 0 0 0 …" at bounding box center [843, 402] width 1351 height 35
click at [632, 401] on td "Y" at bounding box center [646, 402] width 28 height 35
click at [225, 398] on icon "expand row" at bounding box center [222, 403] width 18 height 18
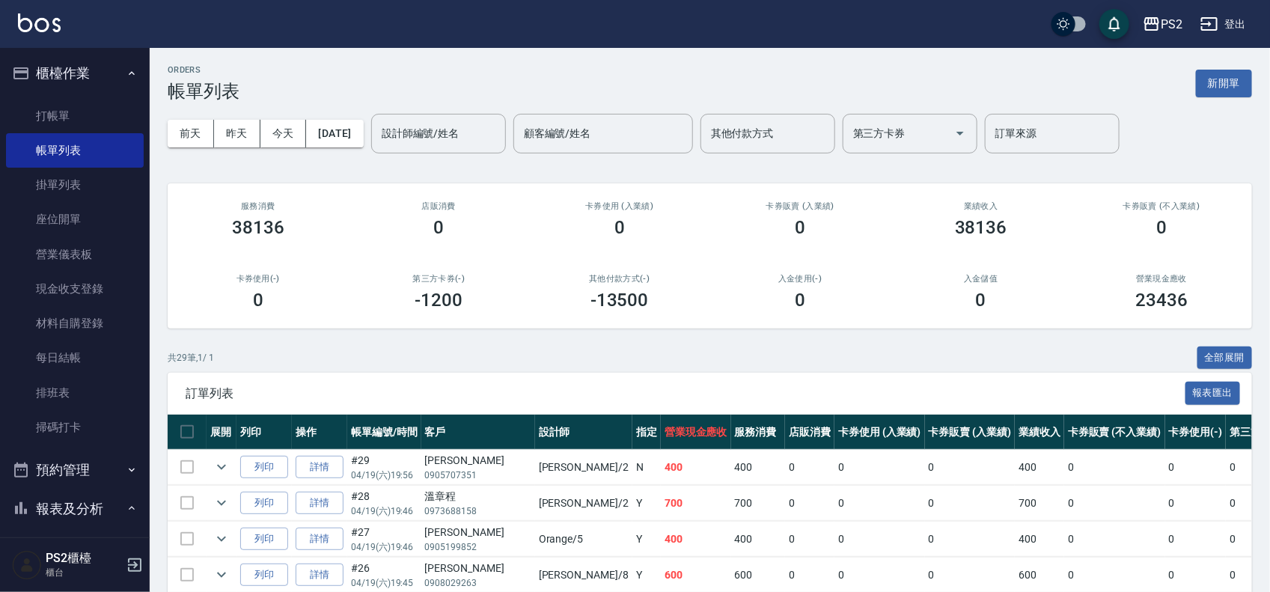
scroll to position [0, 0]
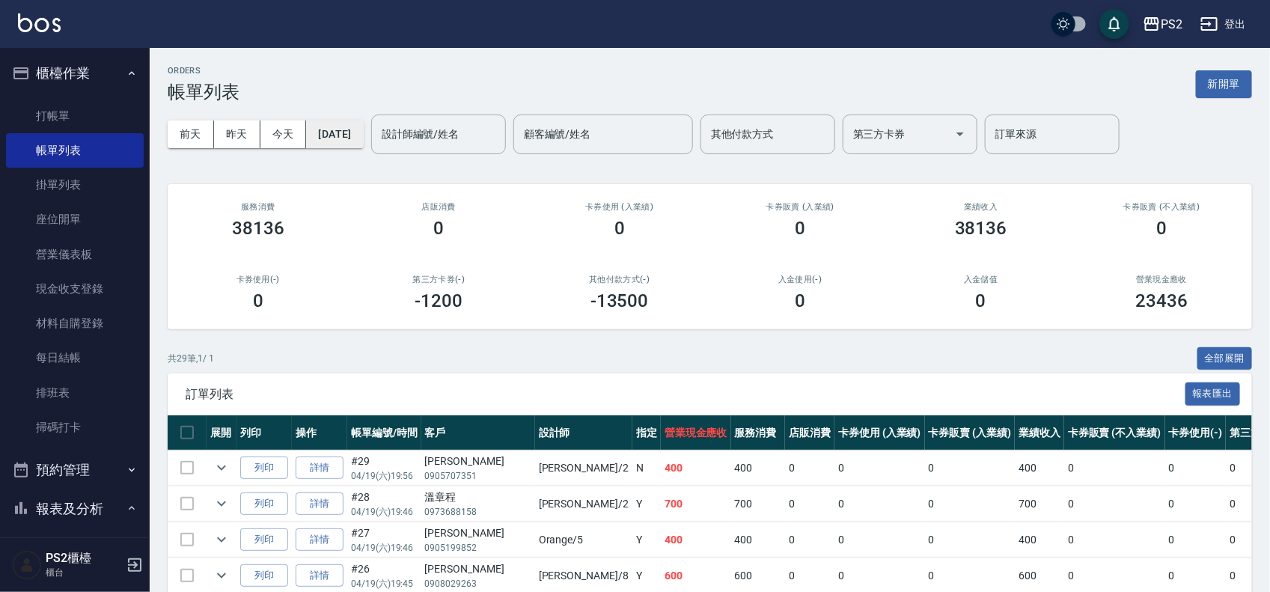
click at [363, 129] on button "2025/04/19" at bounding box center [334, 134] width 57 height 28
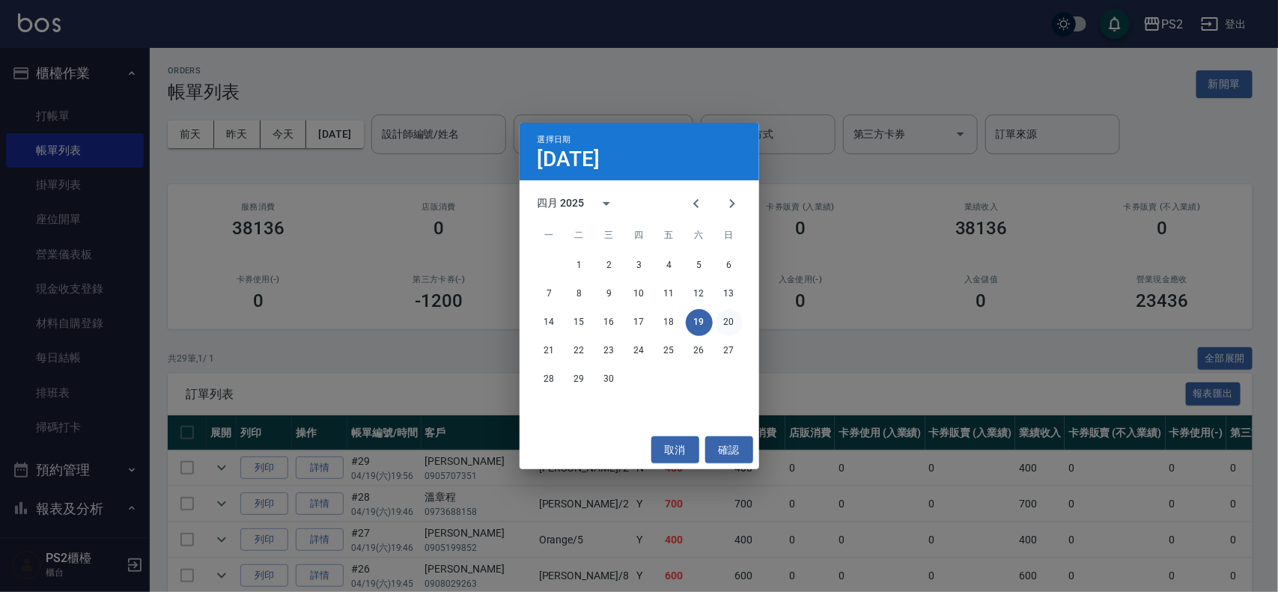
click at [736, 327] on button "20" at bounding box center [728, 322] width 27 height 27
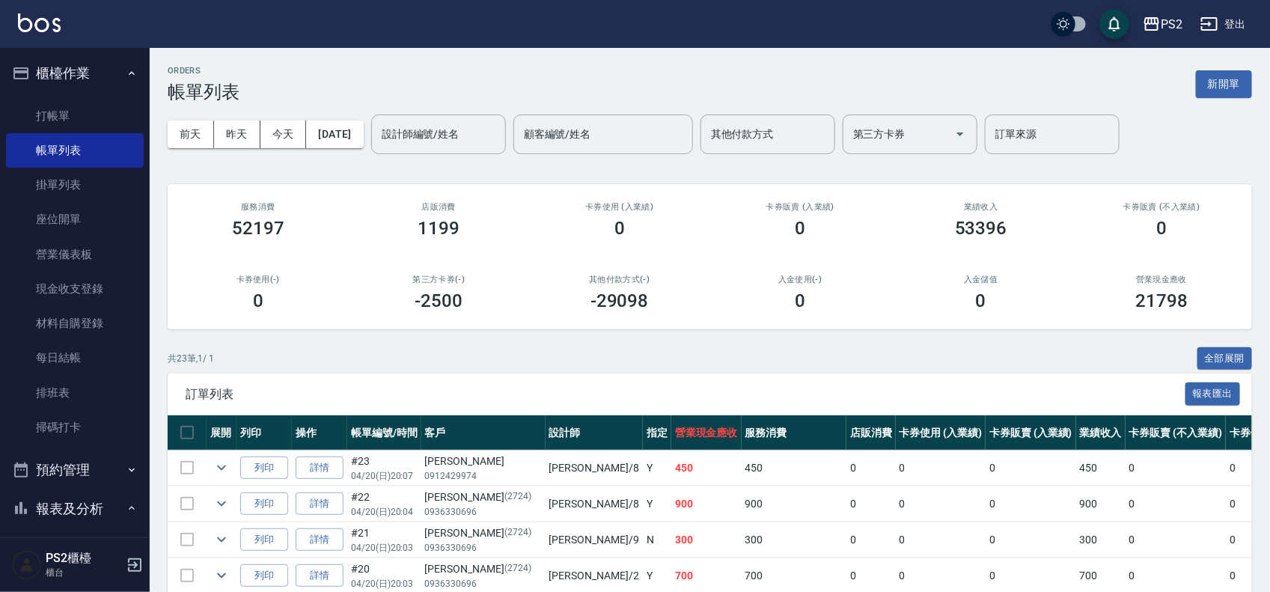
scroll to position [281, 0]
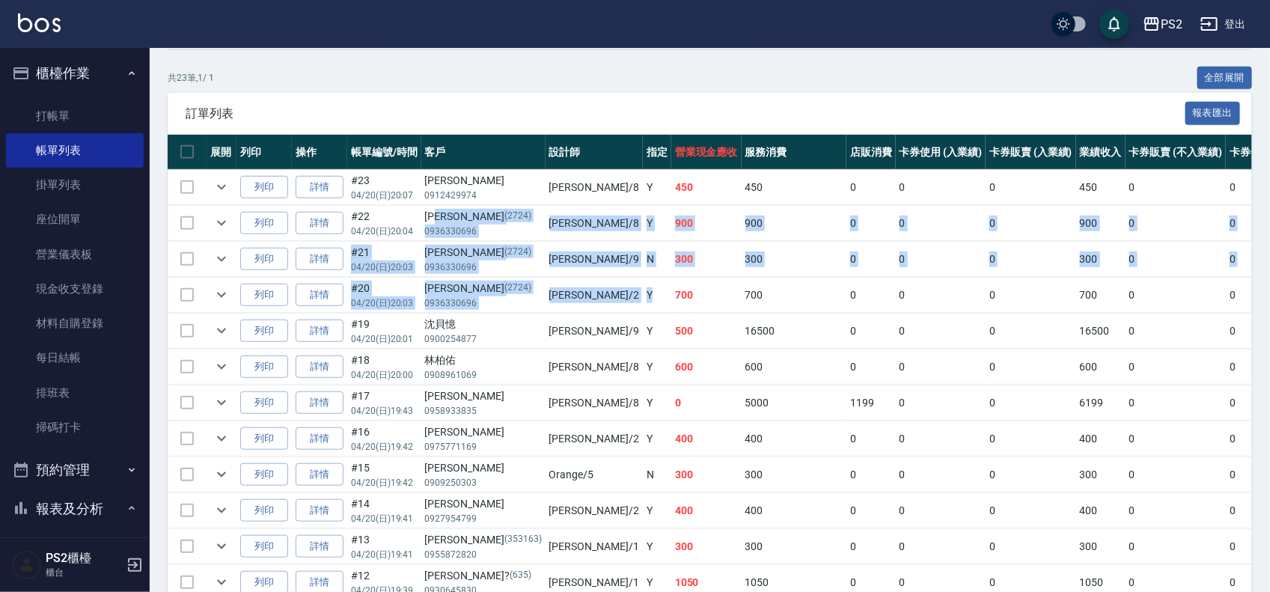
drag, startPoint x: 442, startPoint y: 215, endPoint x: 567, endPoint y: 278, distance: 139.9
click at [567, 278] on tbody "列印 詳情 #23 04/20 (日) 20:07 許昱燦 0912429974 Lori /8 Y 450 450 0 0 0 450 0 0 0 0 0 …" at bounding box center [890, 583] width 1445 height 826
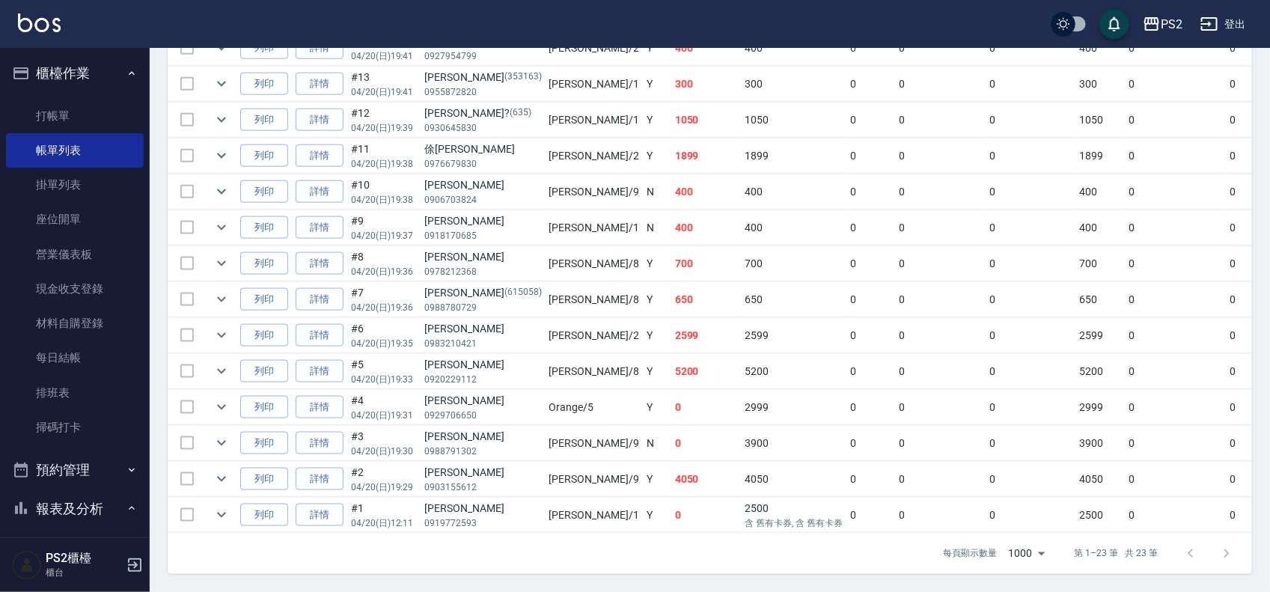
scroll to position [765, 0]
click at [223, 434] on icon "expand row" at bounding box center [222, 443] width 18 height 18
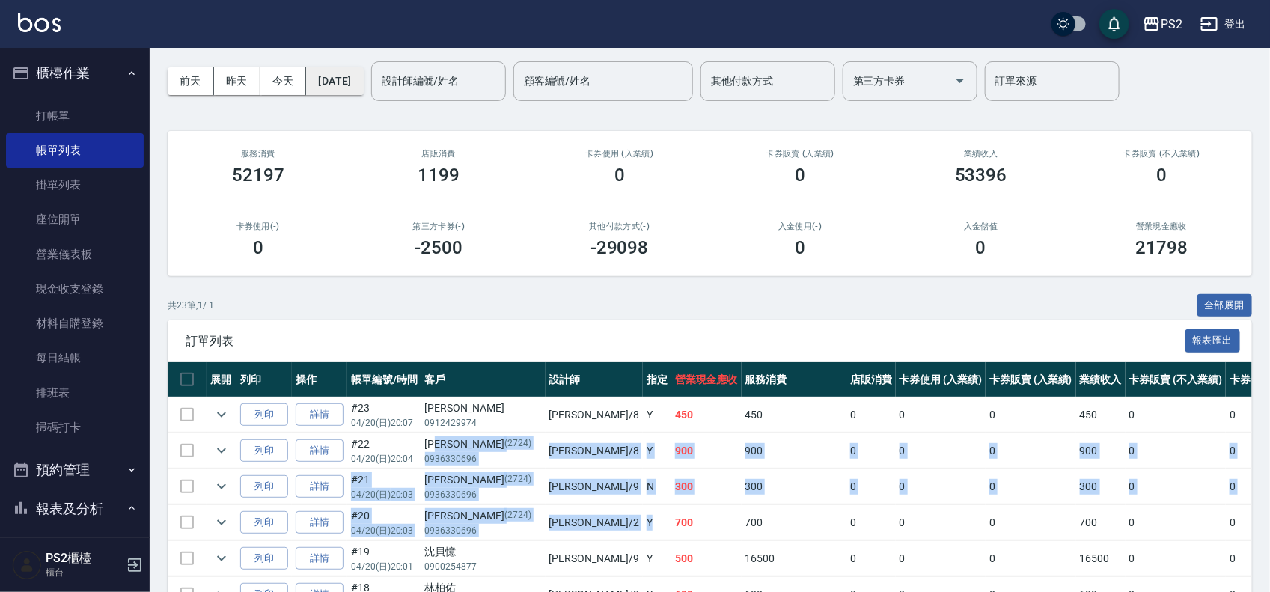
scroll to position [0, 0]
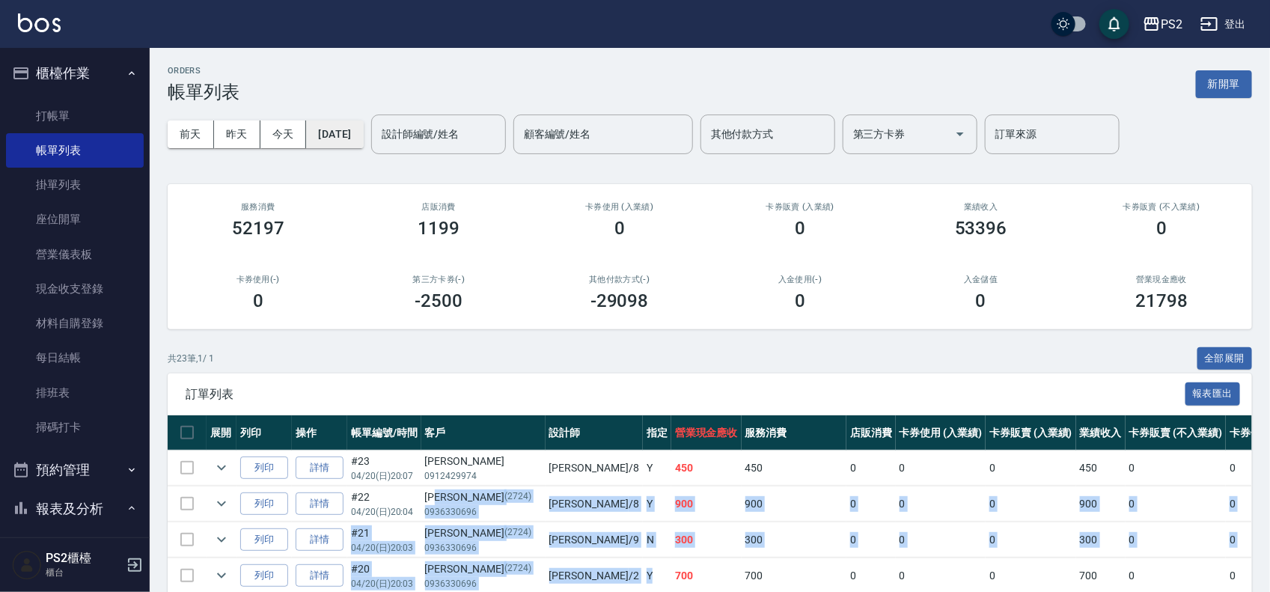
click at [348, 121] on button "2025/04/20" at bounding box center [334, 134] width 57 height 28
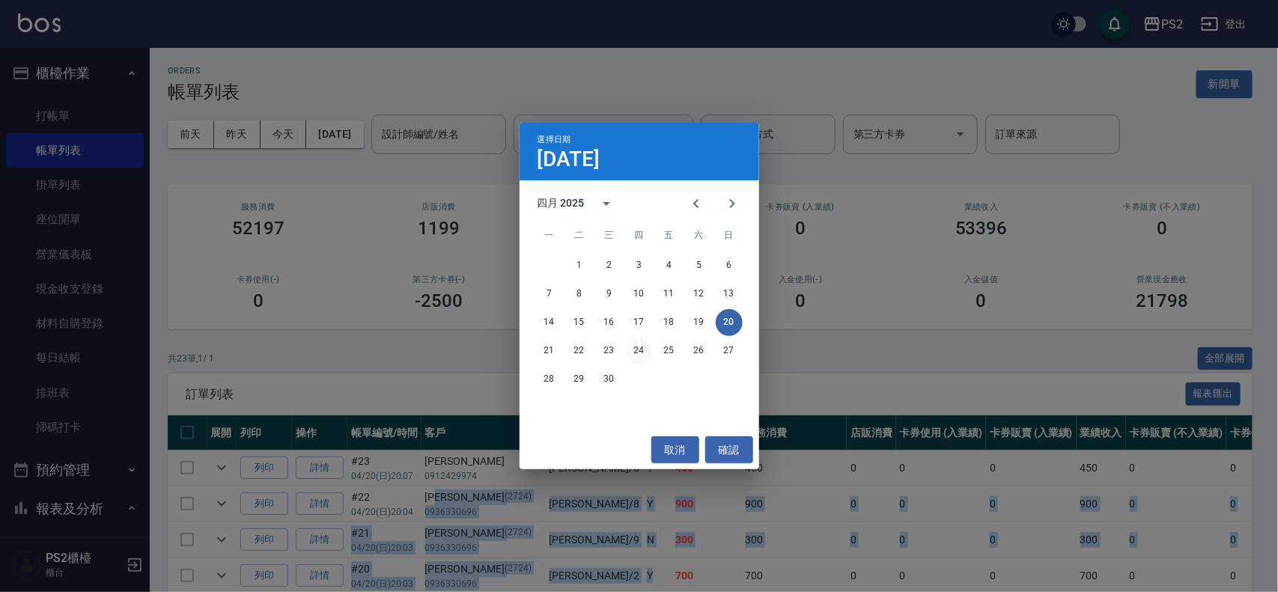
click at [642, 350] on button "24" at bounding box center [639, 351] width 27 height 27
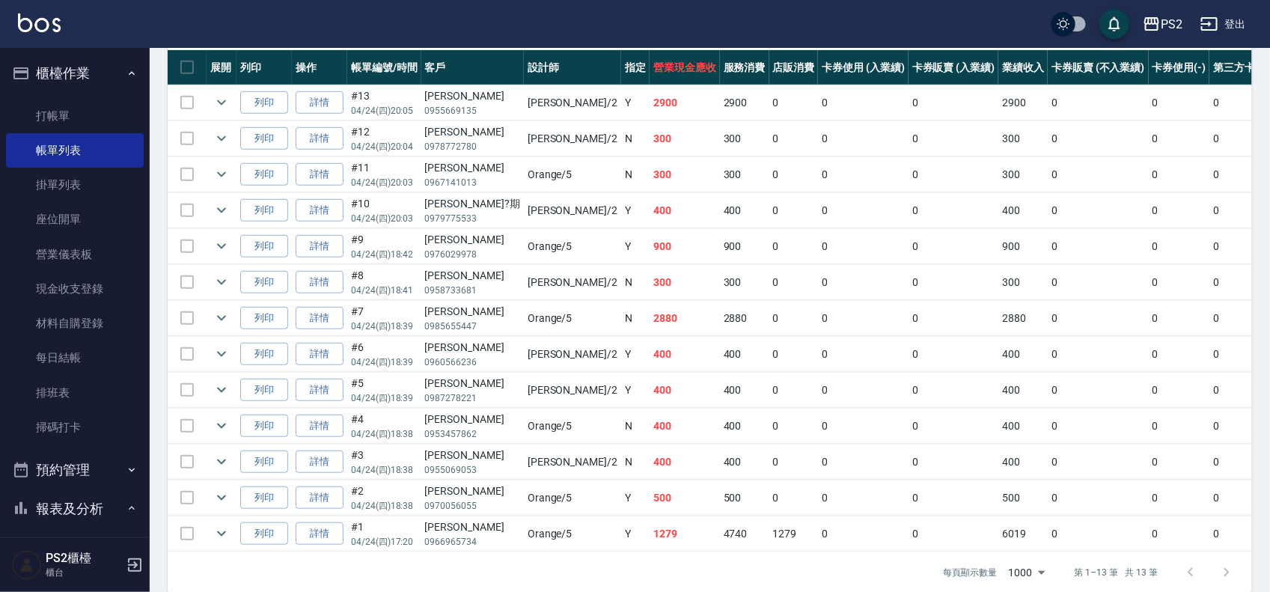
scroll to position [374, 0]
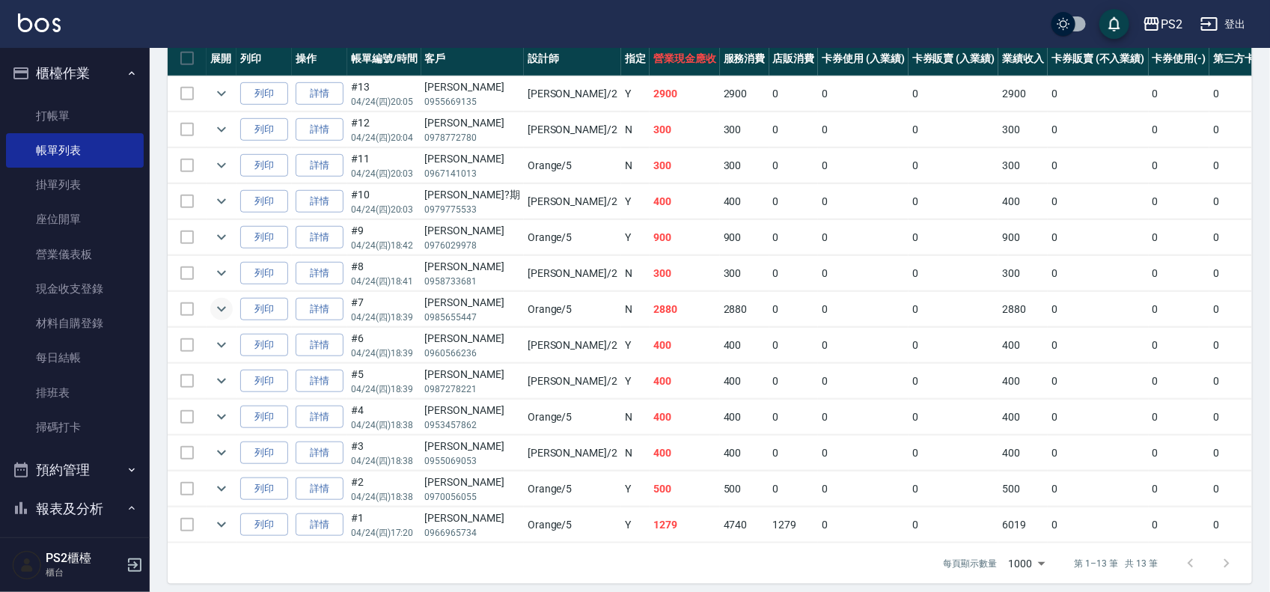
click at [219, 304] on icon "expand row" at bounding box center [222, 309] width 18 height 18
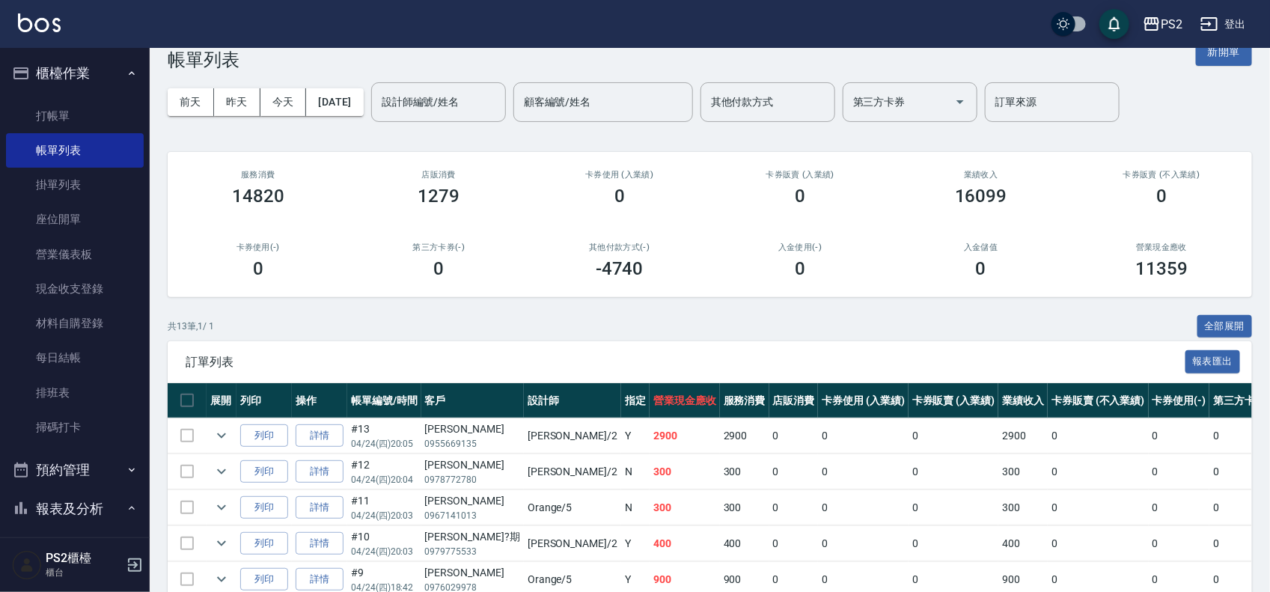
scroll to position [0, 0]
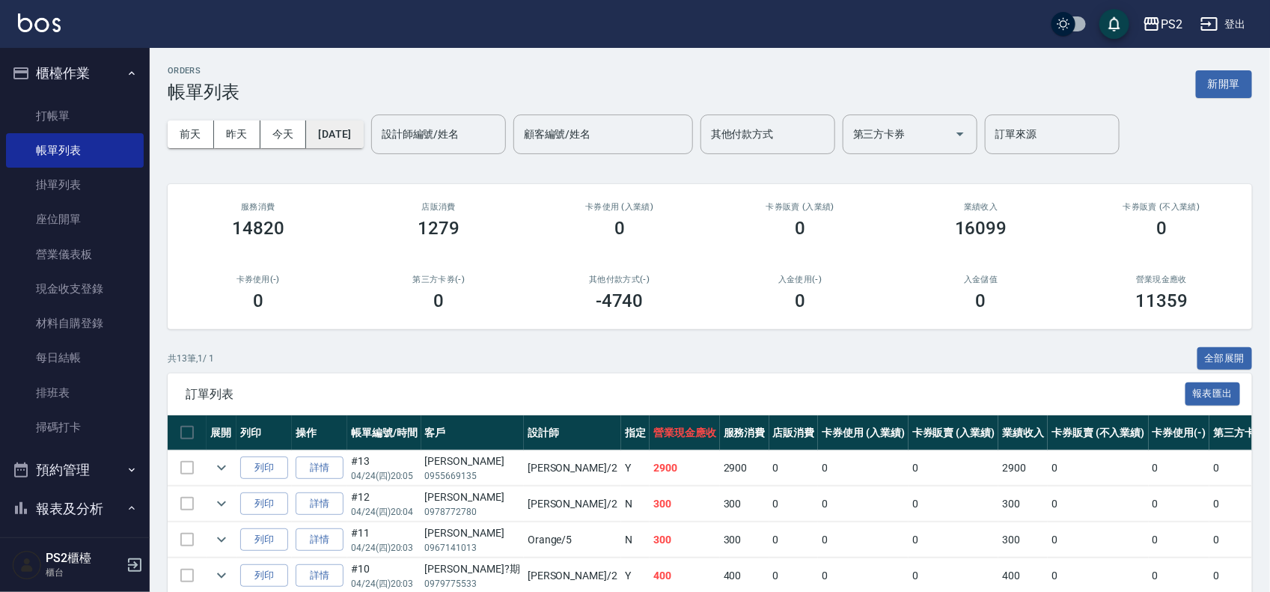
click at [347, 138] on button "2025/04/24" at bounding box center [334, 134] width 57 height 28
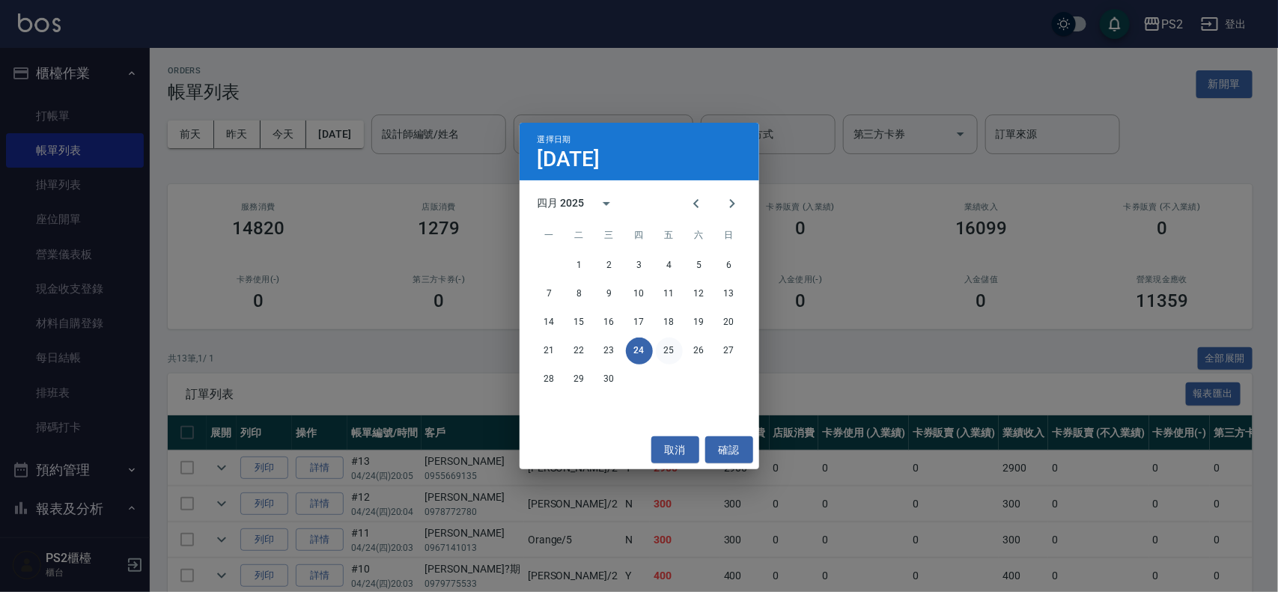
click at [666, 349] on button "25" at bounding box center [669, 351] width 27 height 27
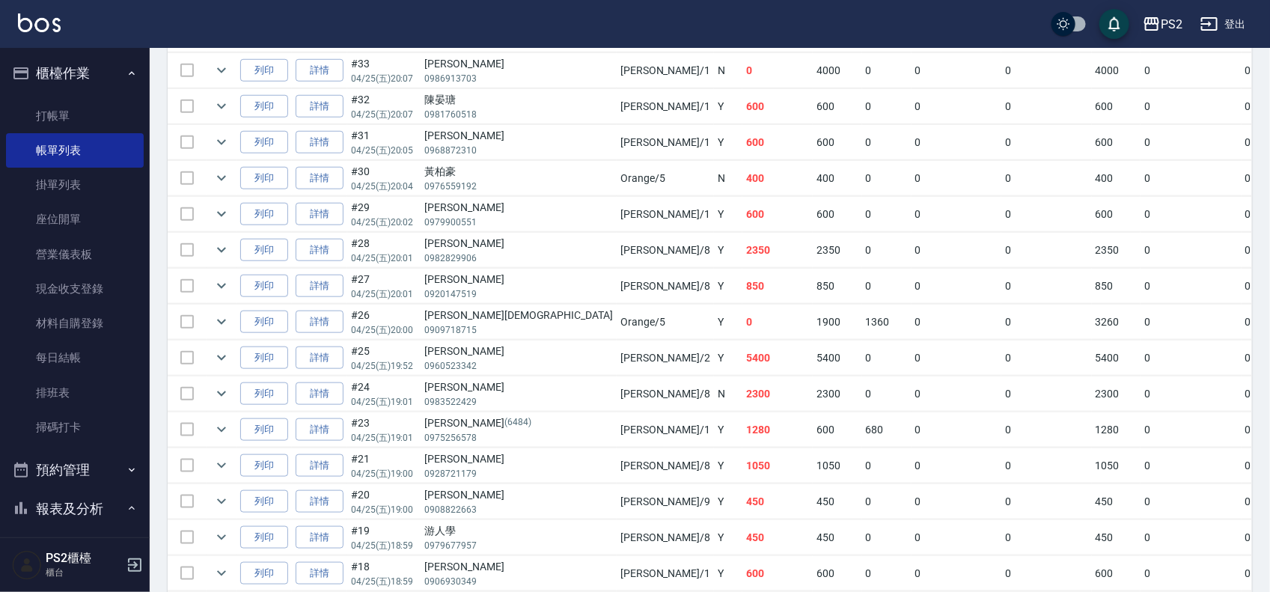
scroll to position [374, 0]
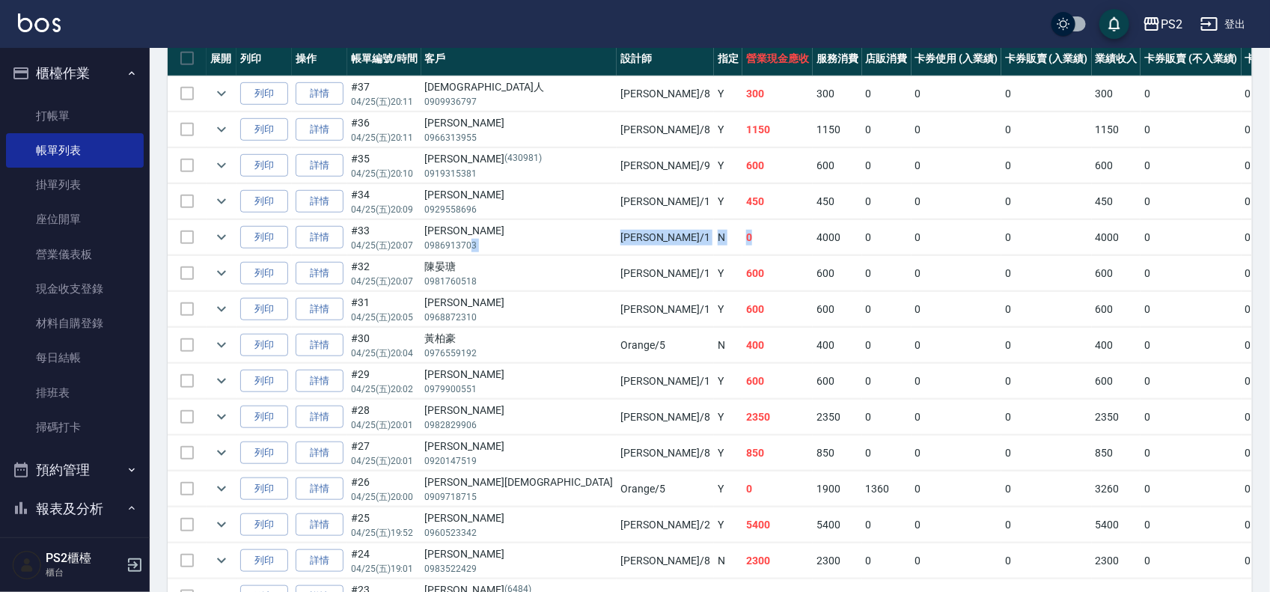
drag, startPoint x: 559, startPoint y: 243, endPoint x: 686, endPoint y: 251, distance: 126.7
click at [659, 251] on tr "列印 詳情 #33 04/25 (五) 20:07 莊憶雯 0986913703 Polly /1 N 0 4000 0 0 0 4000 0 0 0 -40…" at bounding box center [881, 237] width 1427 height 35
click at [593, 349] on tr "列印 詳情 #30 04/25 (五) 20:04 黃柏豪 0976559192 Orange /5 N 400 400 0 0 0 400 0 0 0 0 0" at bounding box center [881, 345] width 1427 height 35
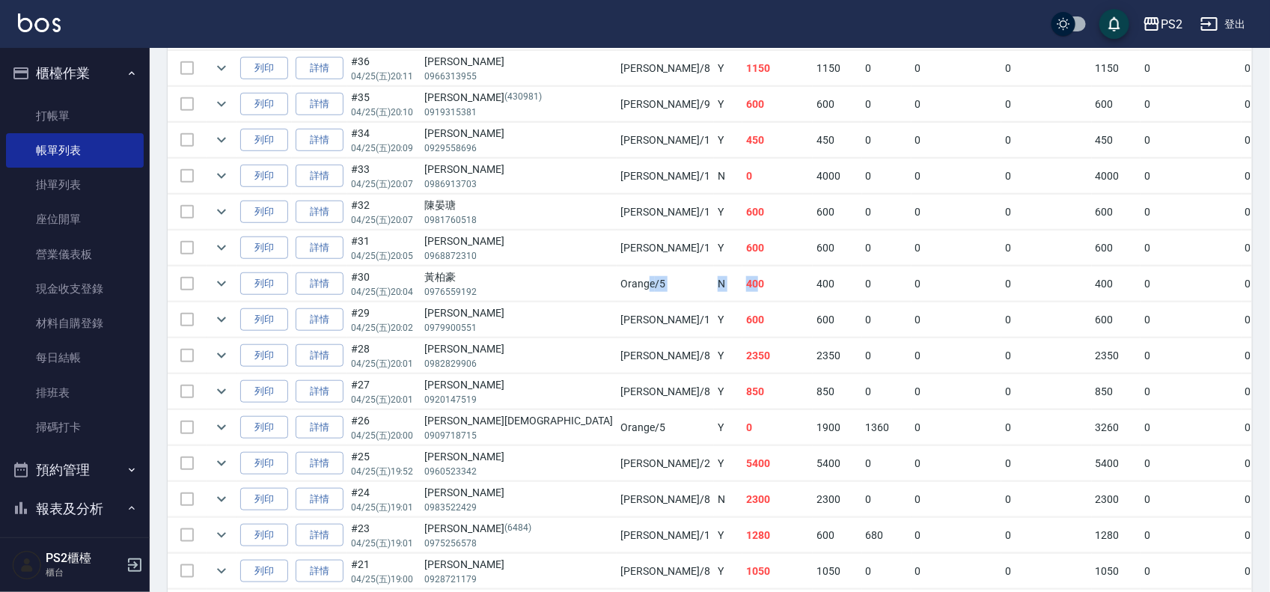
scroll to position [468, 0]
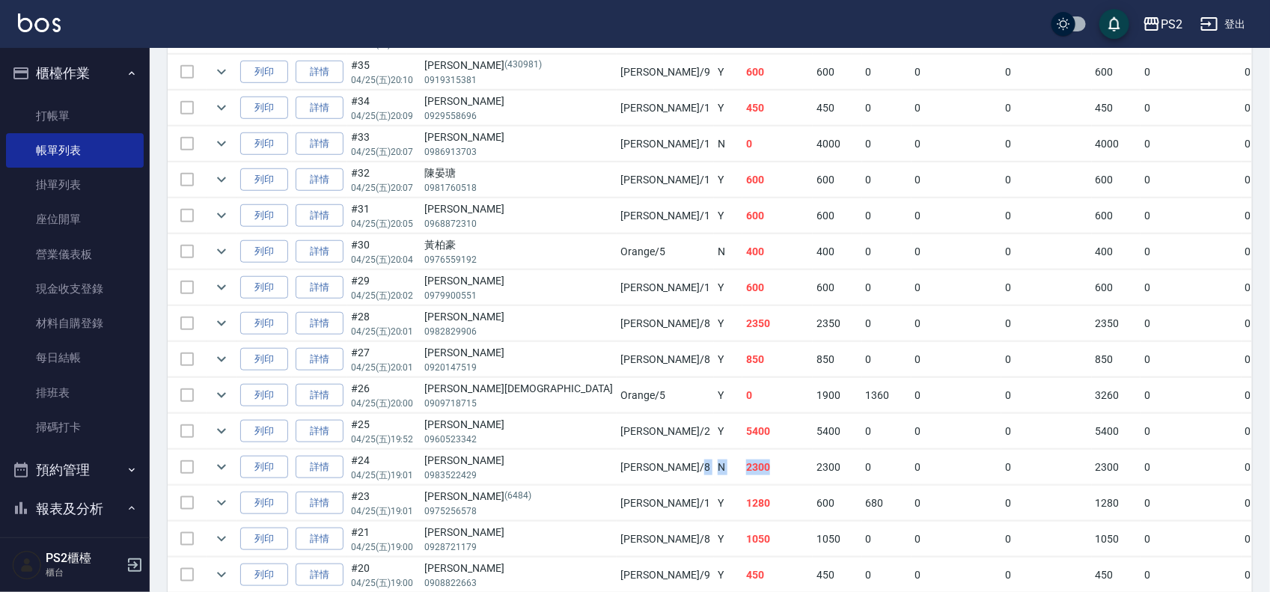
drag, startPoint x: 522, startPoint y: 466, endPoint x: 682, endPoint y: 466, distance: 160.2
click at [638, 466] on tr "列印 詳情 #24 04/25 (五) 19:01 王詩婕 0983522429 Lori /8 N 2300 2300 0 0 0 2300 0 0 0 0…" at bounding box center [881, 467] width 1427 height 35
click at [813, 466] on td "2300" at bounding box center [837, 467] width 49 height 35
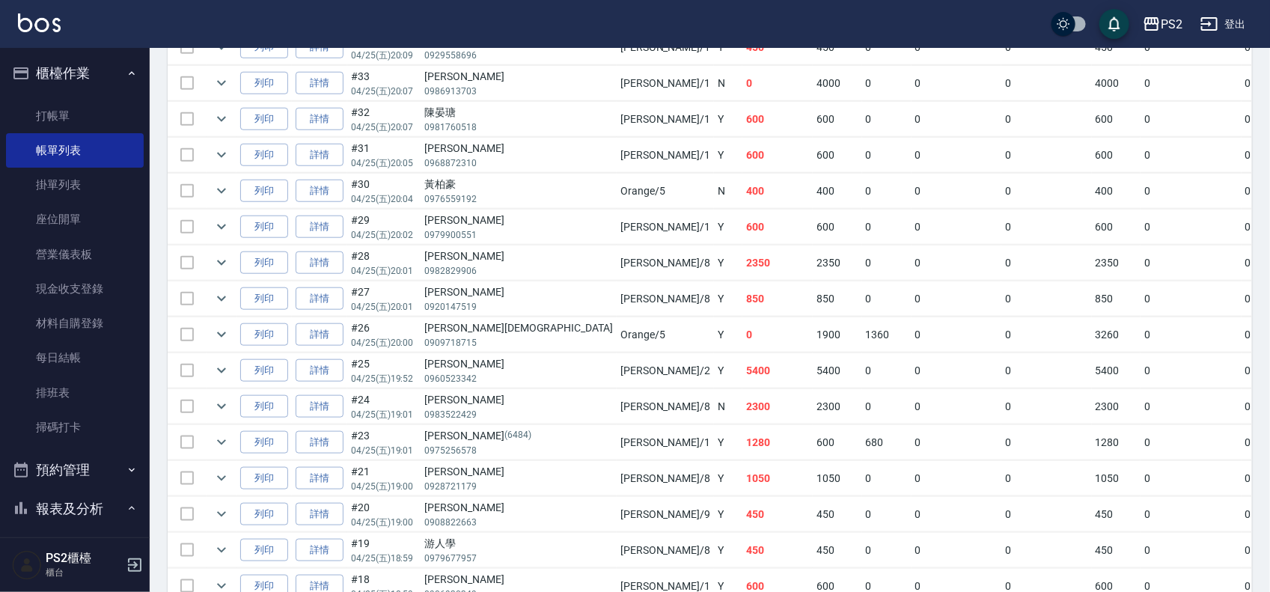
scroll to position [561, 0]
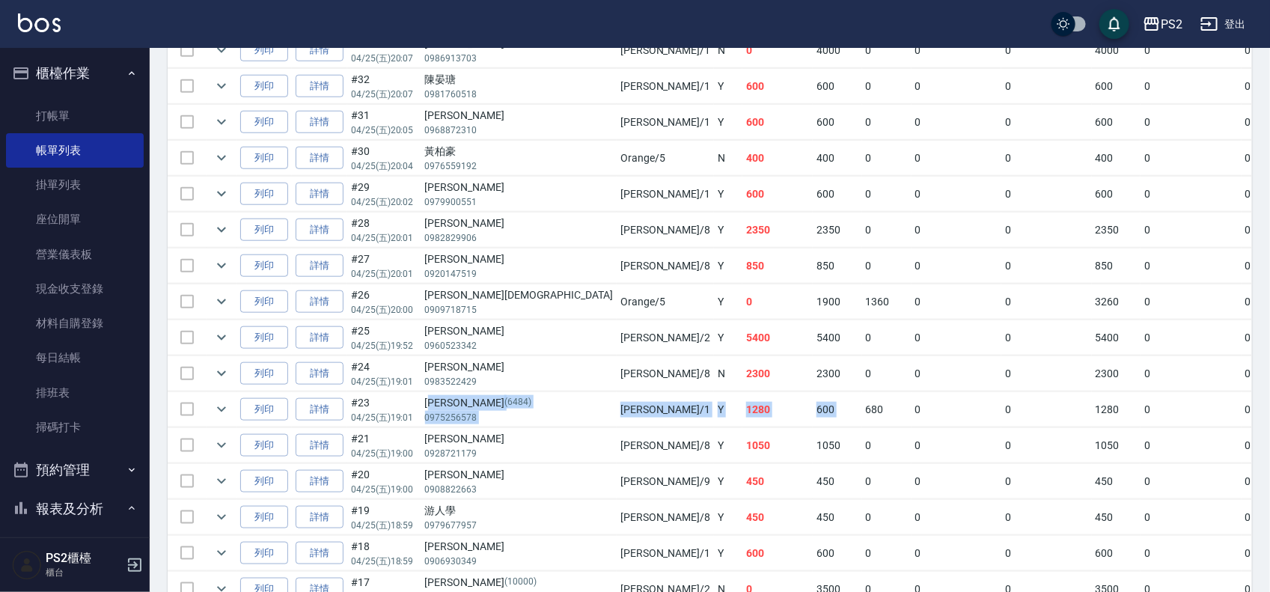
drag, startPoint x: 432, startPoint y: 406, endPoint x: 708, endPoint y: 409, distance: 276.2
click at [706, 409] on tr "列印 詳情 #23 04/25 (五) 19:01 宋子英 (6484) 0975256578 Polly /1 Y 1280 600 680 0 0 128…" at bounding box center [881, 409] width 1427 height 35
click at [862, 409] on td "680" at bounding box center [886, 409] width 49 height 35
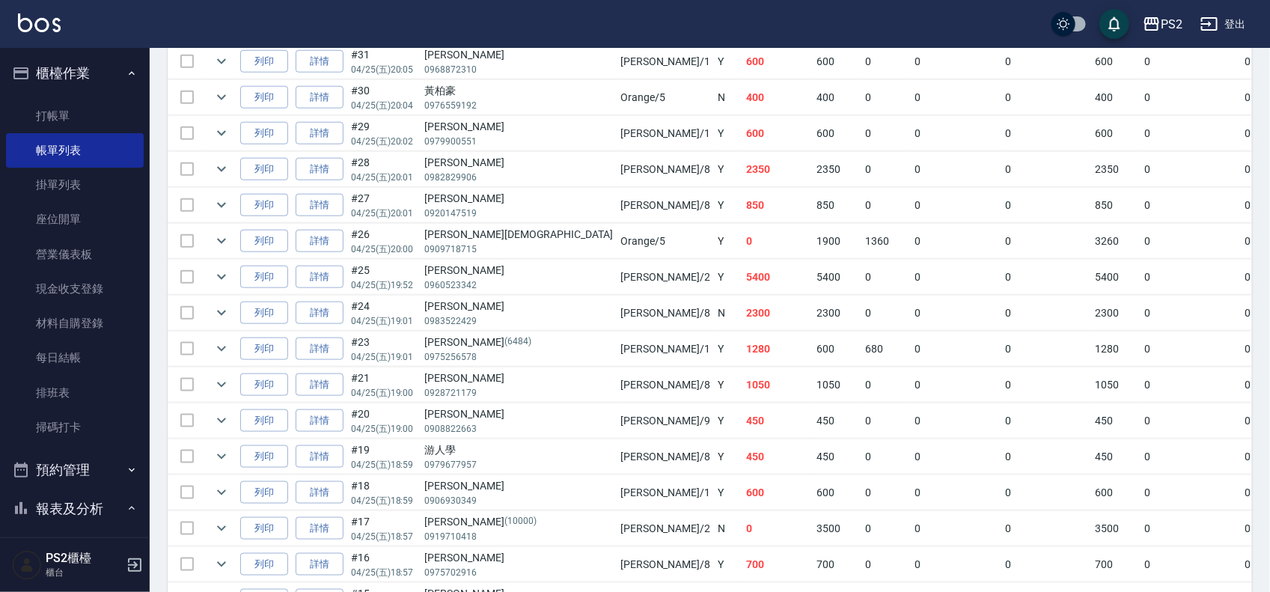
scroll to position [655, 0]
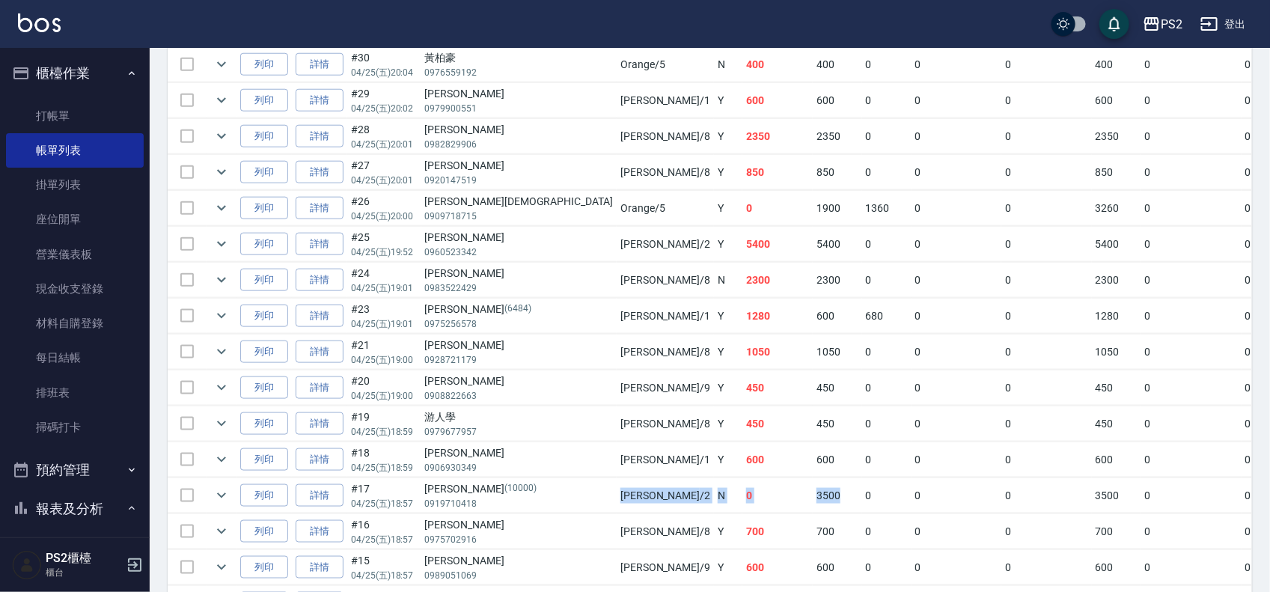
drag, startPoint x: 501, startPoint y: 498, endPoint x: 671, endPoint y: 498, distance: 169.1
click at [671, 498] on tr "列印 詳情 #17 04/25 (五) 18:57 賴珮渝 (10000) 0919710418 Jason /2 N 0 3500 0 0 0 3500 0…" at bounding box center [881, 495] width 1427 height 35
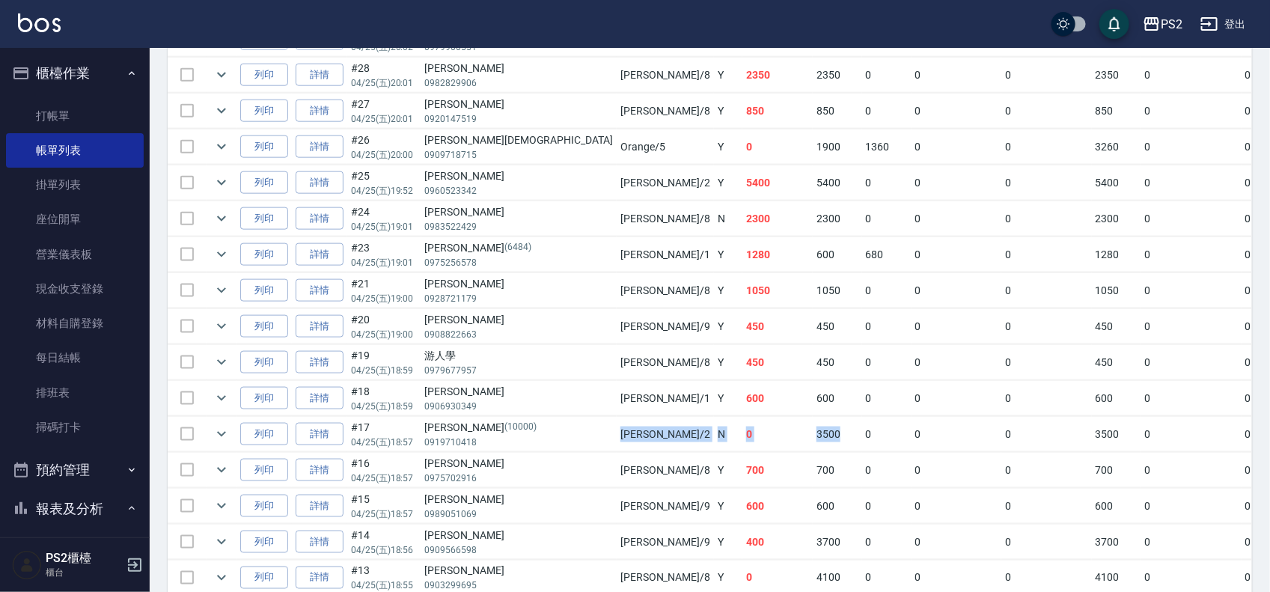
scroll to position [748, 0]
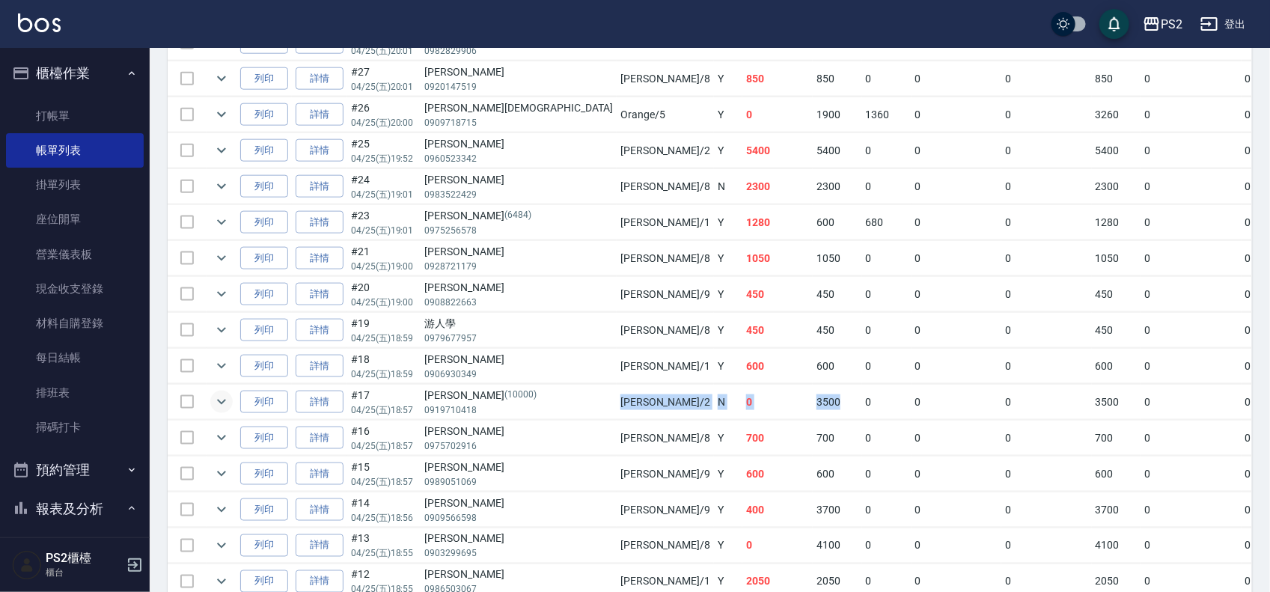
click at [222, 401] on icon "expand row" at bounding box center [222, 402] width 18 height 18
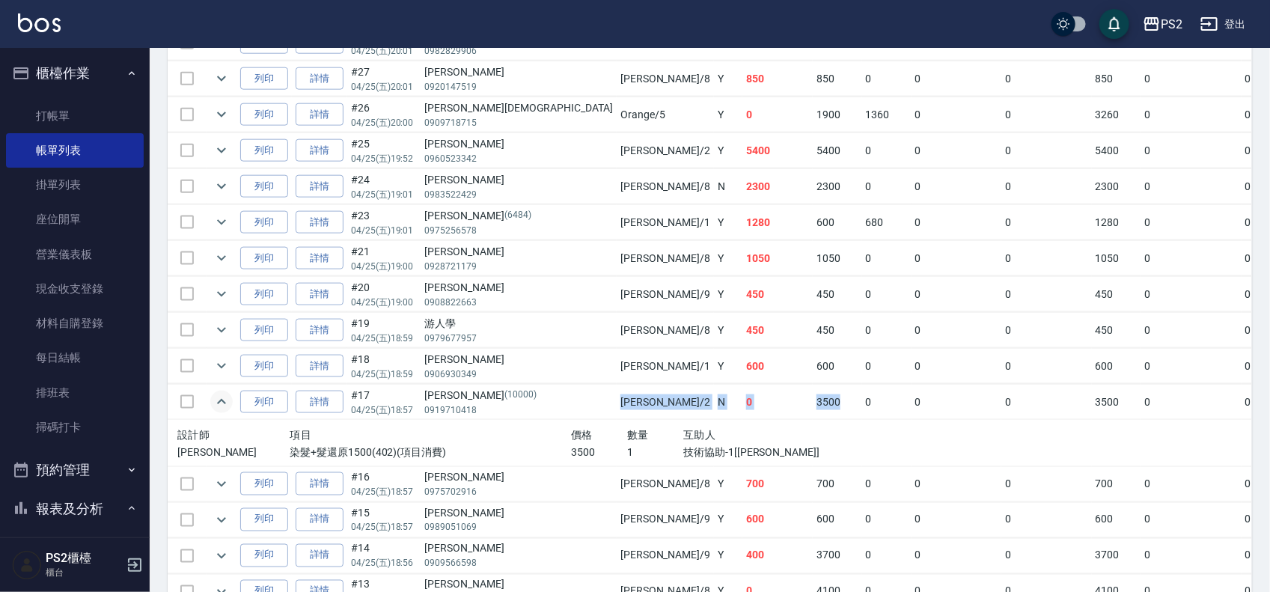
click at [222, 401] on icon "expand row" at bounding box center [222, 402] width 18 height 18
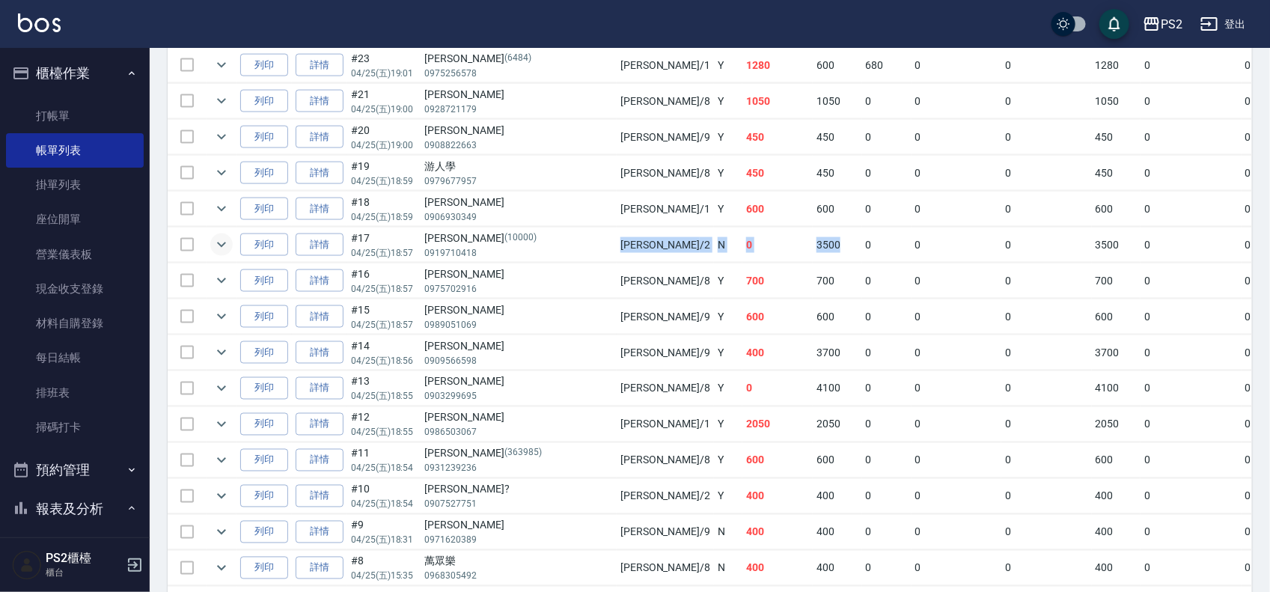
scroll to position [935, 0]
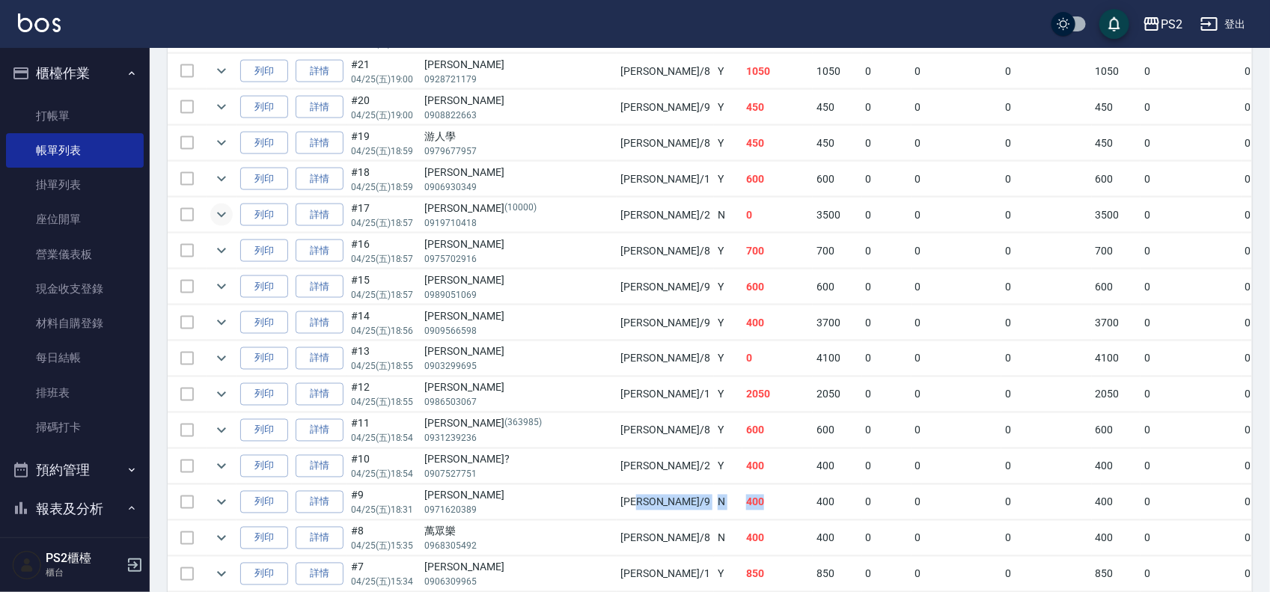
drag, startPoint x: 518, startPoint y: 500, endPoint x: 651, endPoint y: 520, distance: 134.7
click at [648, 511] on tr "列印 詳情 #9 04/25 (五) 18:31 葉畯宏 0971620389 Nina /9 N 400 400 0 0 0 400 0 0 0 0 0" at bounding box center [881, 502] width 1427 height 35
click at [813, 536] on td "400" at bounding box center [837, 538] width 49 height 35
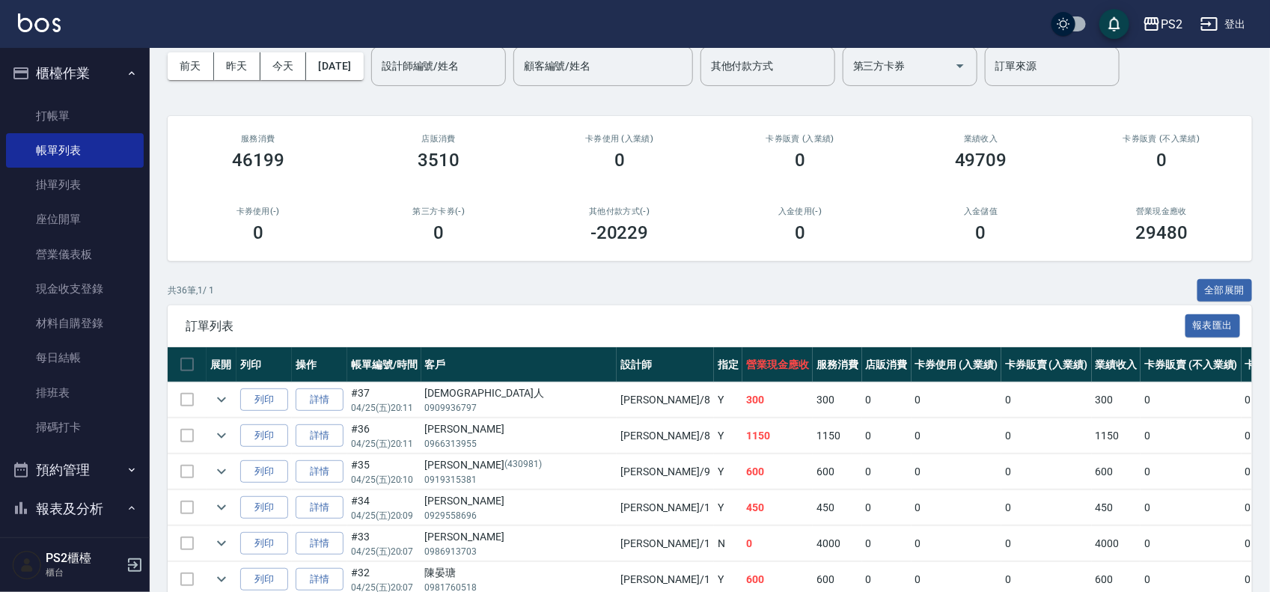
scroll to position [0, 0]
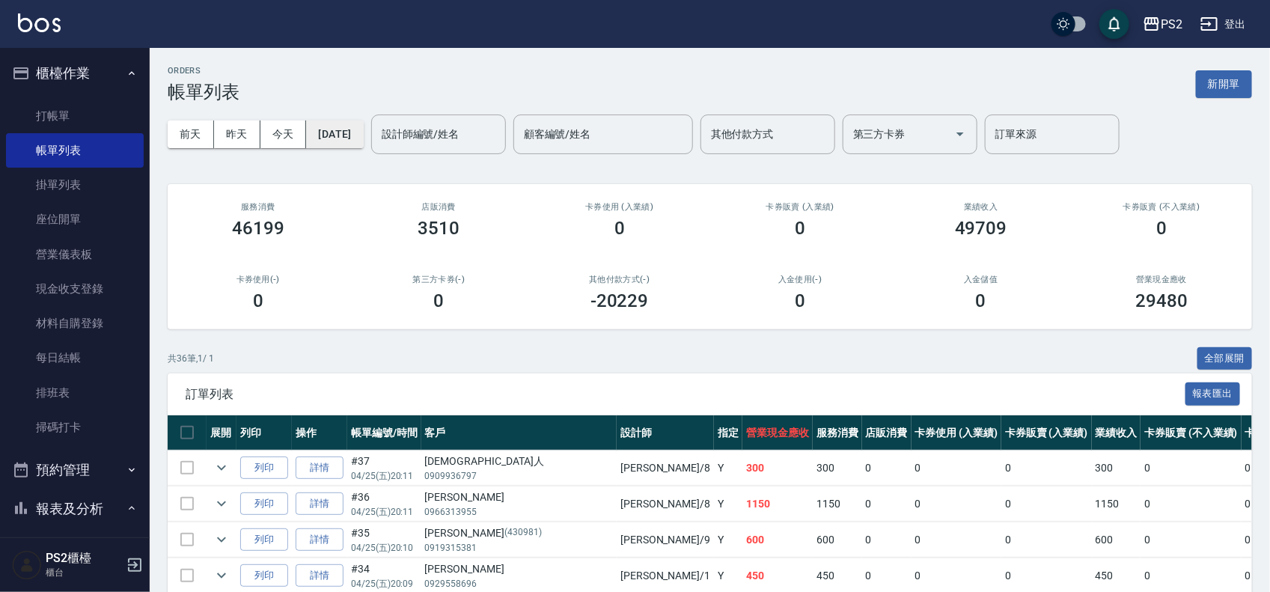
click at [356, 129] on button "2025/04/25" at bounding box center [334, 134] width 57 height 28
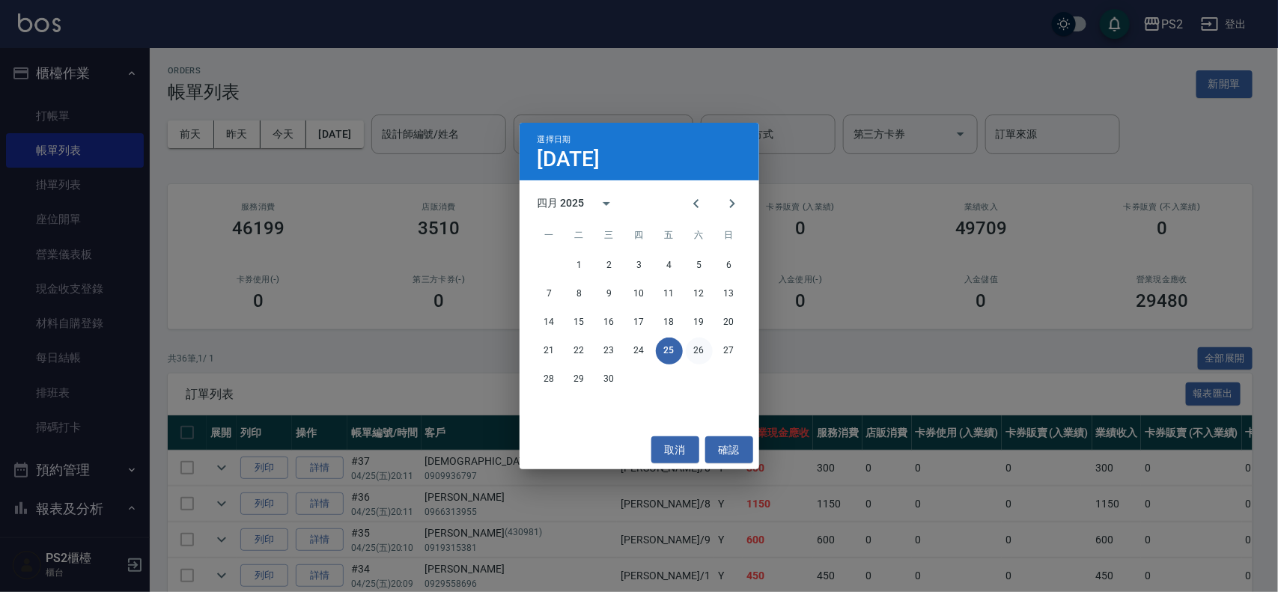
click at [691, 348] on button "26" at bounding box center [699, 351] width 27 height 27
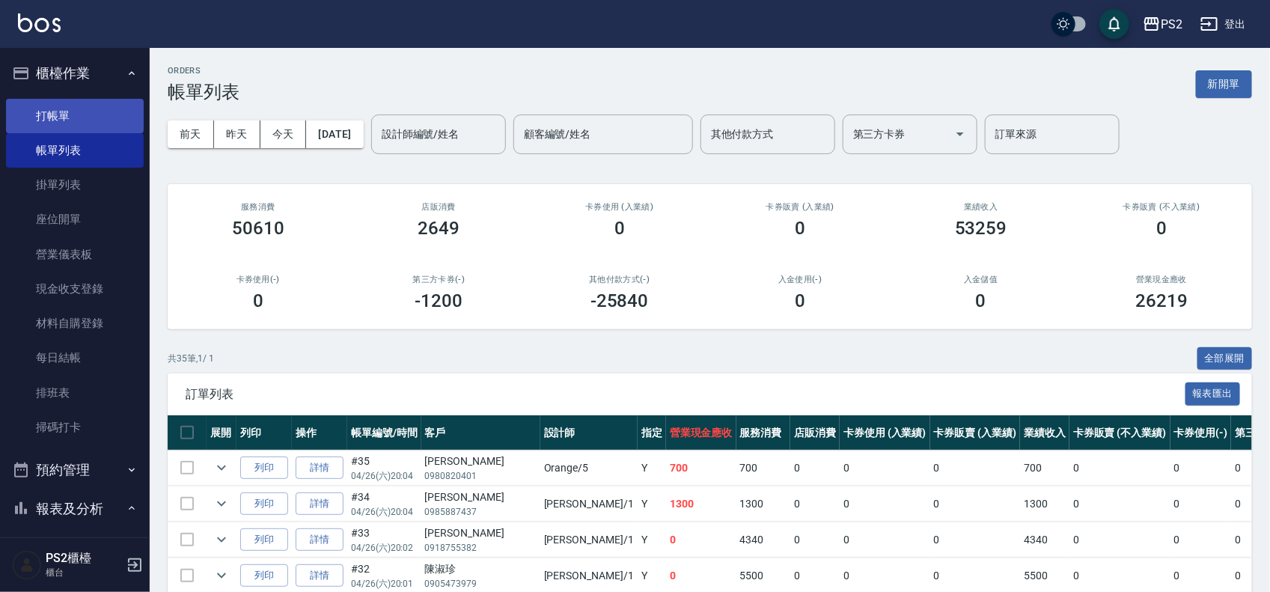
click at [61, 110] on link "打帳單" at bounding box center [75, 116] width 138 height 34
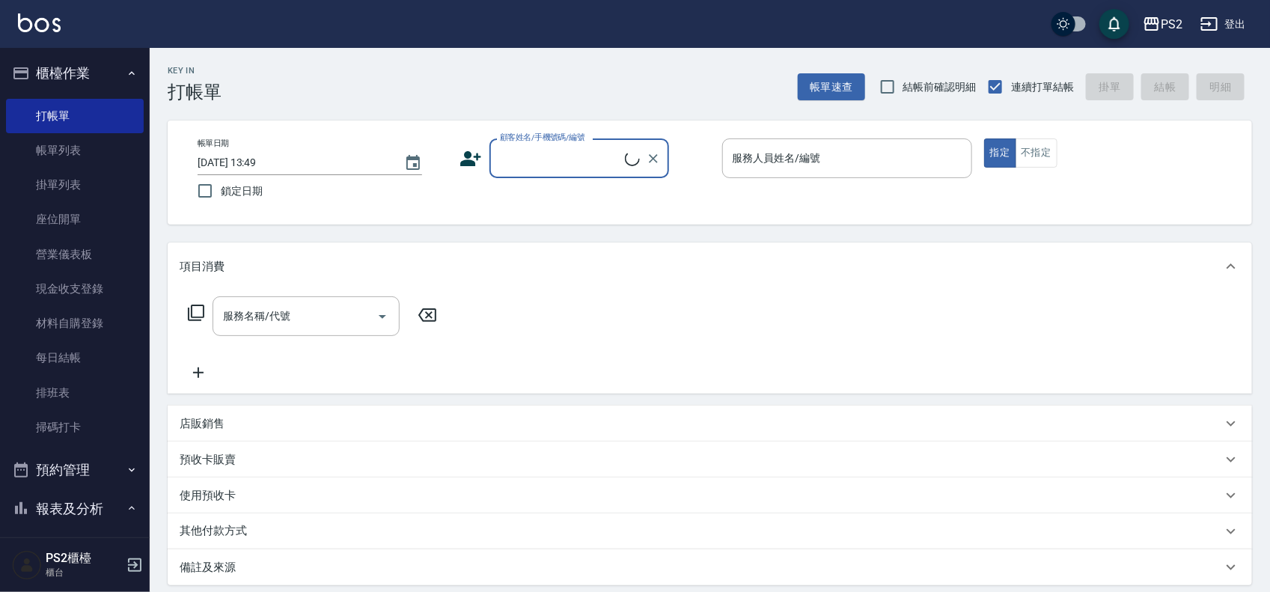
click at [602, 143] on div "顧客姓名/手機號碼/編號" at bounding box center [579, 158] width 180 height 40
click at [522, 189] on li "陳柏昇/0983802162/" at bounding box center [579, 196] width 180 height 25
type input "陳柏昇/0983802162/"
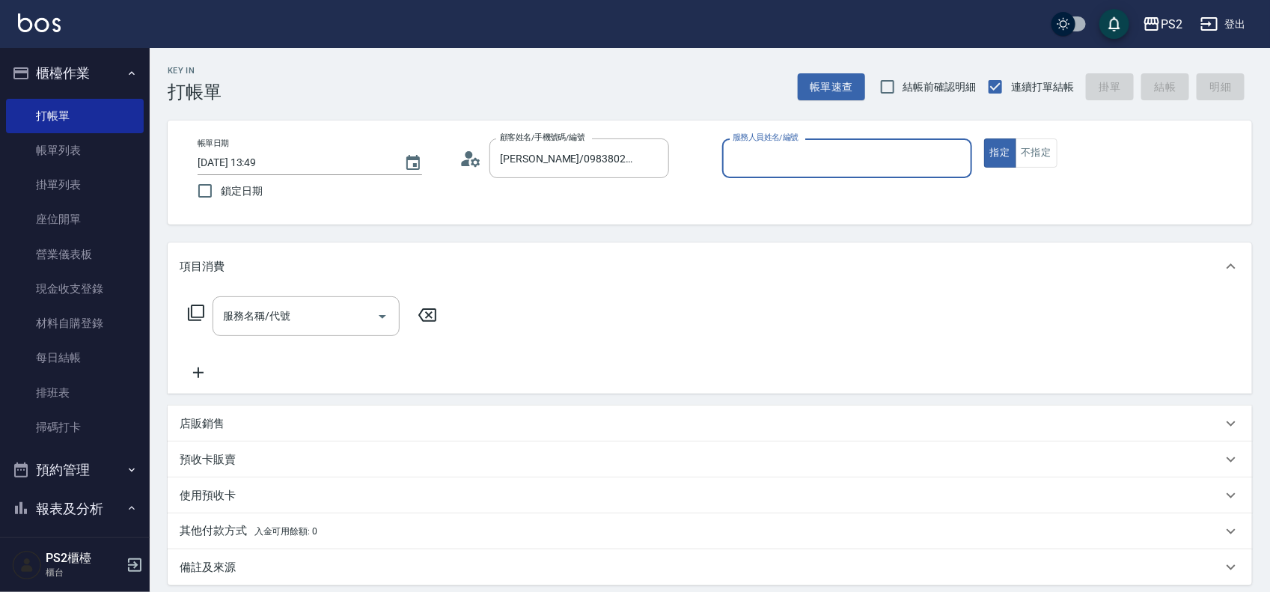
click at [477, 163] on icon at bounding box center [475, 161] width 9 height 9
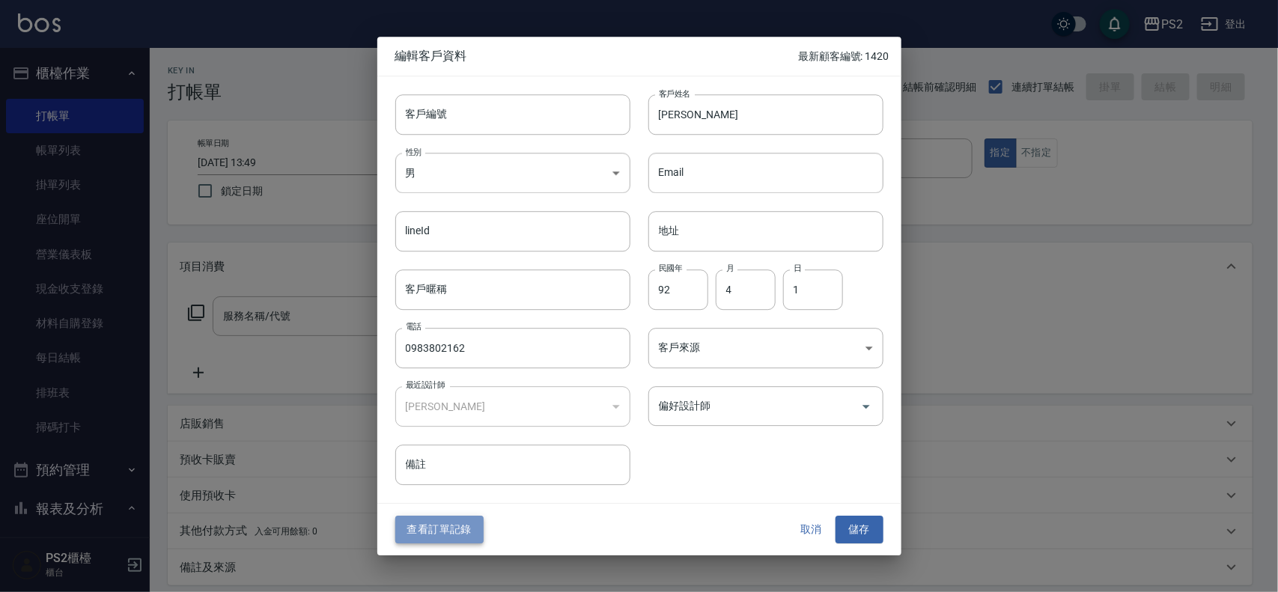
click at [439, 531] on button "查看訂單記錄" at bounding box center [439, 530] width 88 height 28
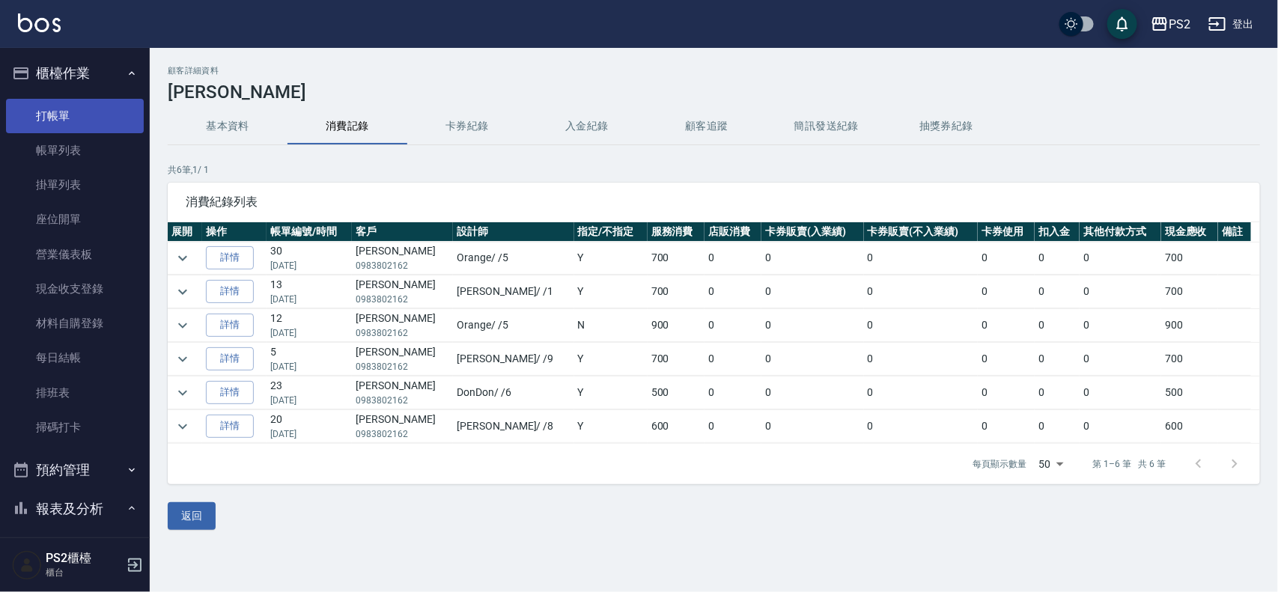
click at [88, 120] on link "打帳單" at bounding box center [75, 116] width 138 height 34
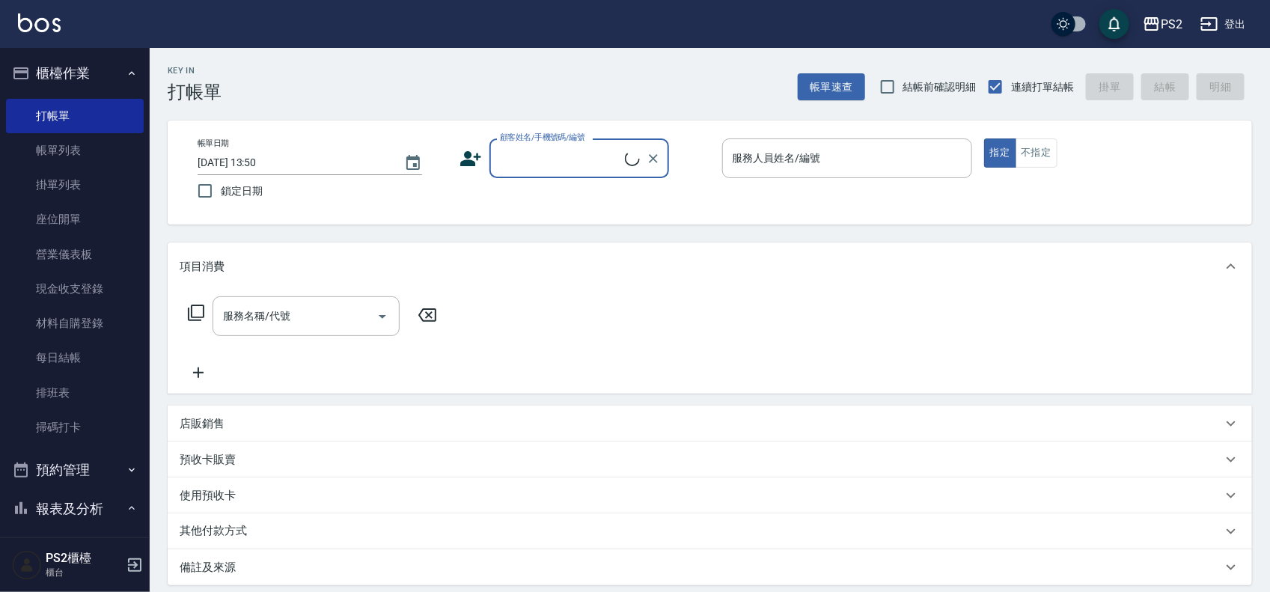
click at [442, 82] on div "Key In 打帳單 帳單速查 結帳前確認明細 連續打單結帳 掛單 結帳 明細" at bounding box center [701, 75] width 1102 height 55
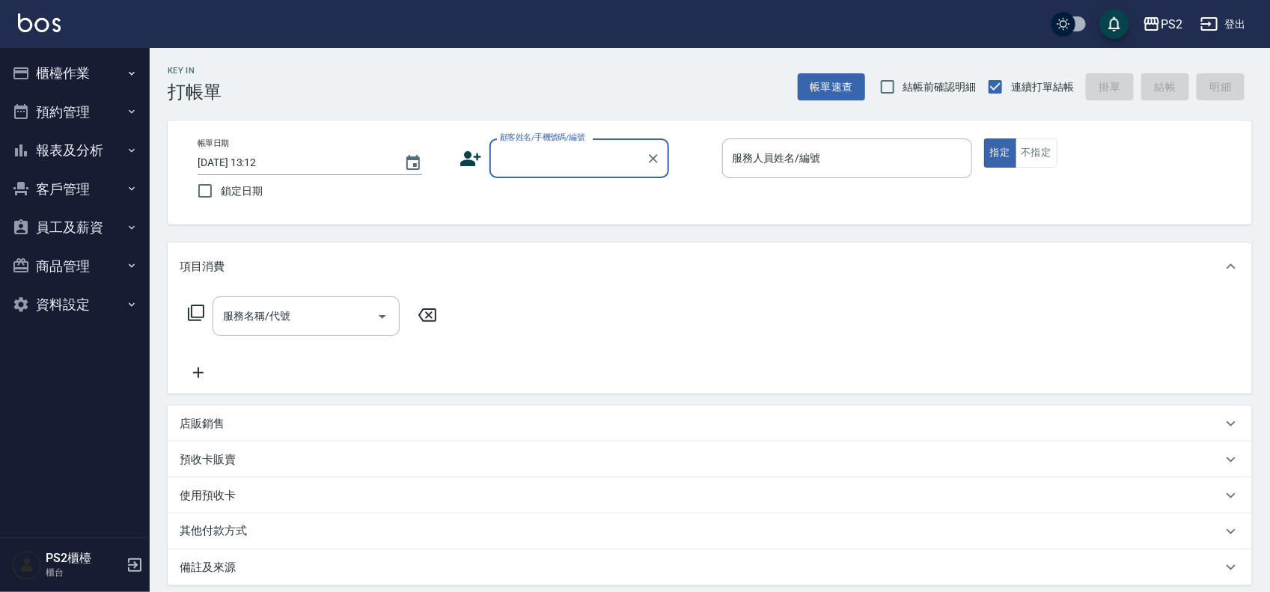
click at [584, 157] on div "顧客姓名/手機號碼/編號 顧客姓名/手機號碼/編號" at bounding box center [579, 158] width 180 height 40
click at [573, 193] on li "柳蔚藍/0901337908/2626" at bounding box center [579, 196] width 180 height 25
type input "柳蔚藍/0901337908/2626"
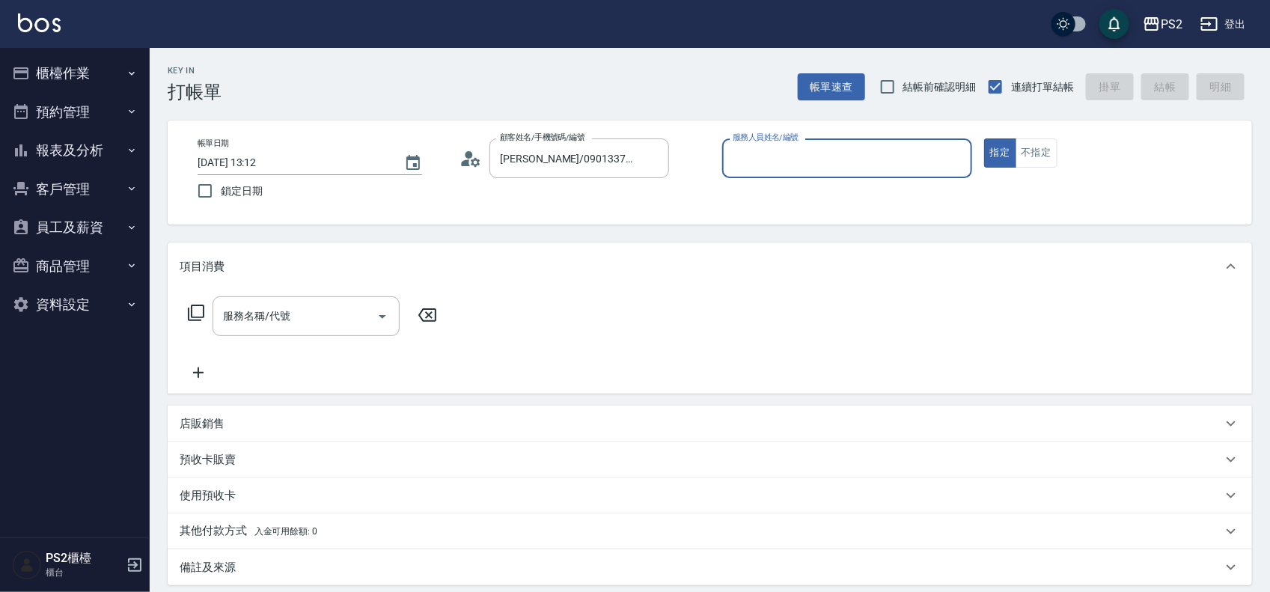
click at [472, 162] on icon at bounding box center [475, 161] width 9 height 9
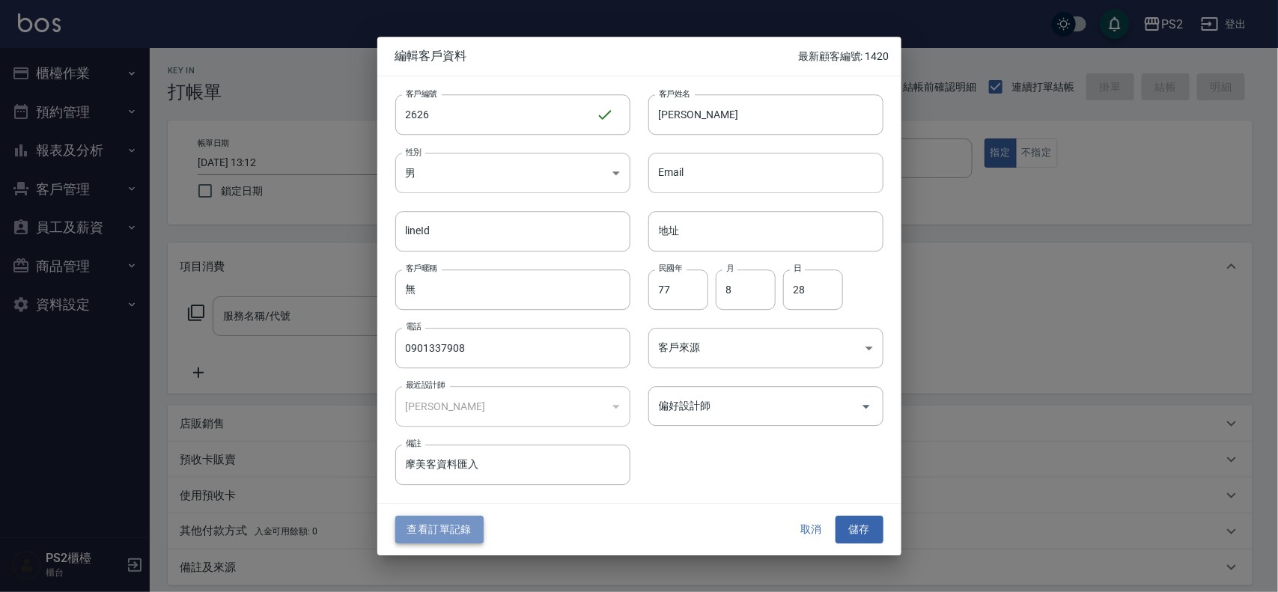
click at [451, 525] on button "查看訂單記錄" at bounding box center [439, 530] width 88 height 28
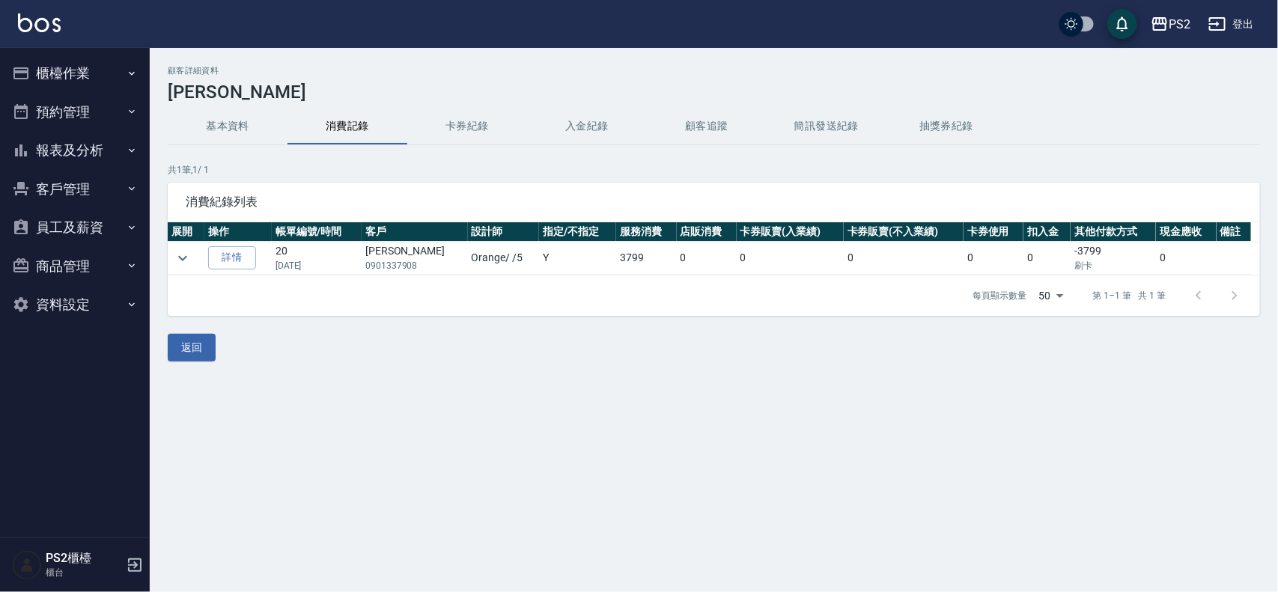
click at [289, 263] on p "[DATE]" at bounding box center [316, 265] width 82 height 13
drag, startPoint x: 289, startPoint y: 263, endPoint x: 642, endPoint y: 268, distance: 353.3
click at [586, 267] on tr "詳情 20 09/08/2024 柳蔚藍 0901337908 Orange / /5 Y 3799 0 0 0 0 0 -3799 刷卡 0" at bounding box center [714, 258] width 1092 height 33
click at [677, 268] on td "0" at bounding box center [707, 258] width 60 height 33
click at [177, 256] on icon "expand row" at bounding box center [183, 258] width 18 height 18
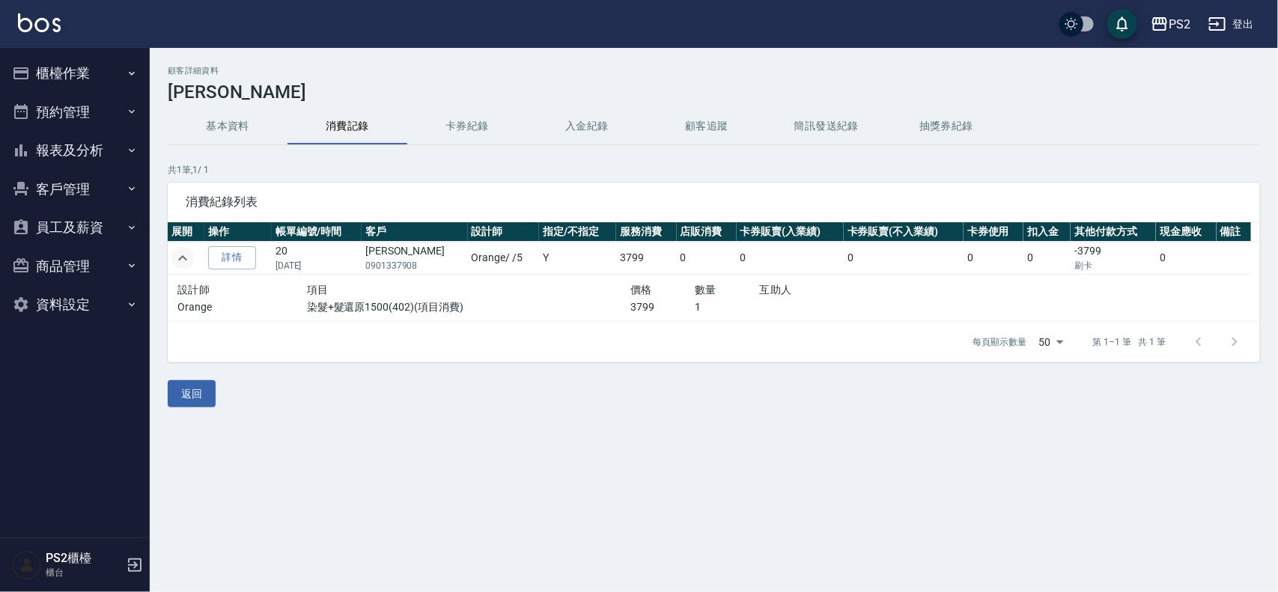
click at [177, 256] on icon "expand row" at bounding box center [183, 258] width 18 height 18
